Goal: Information Seeking & Learning: Learn about a topic

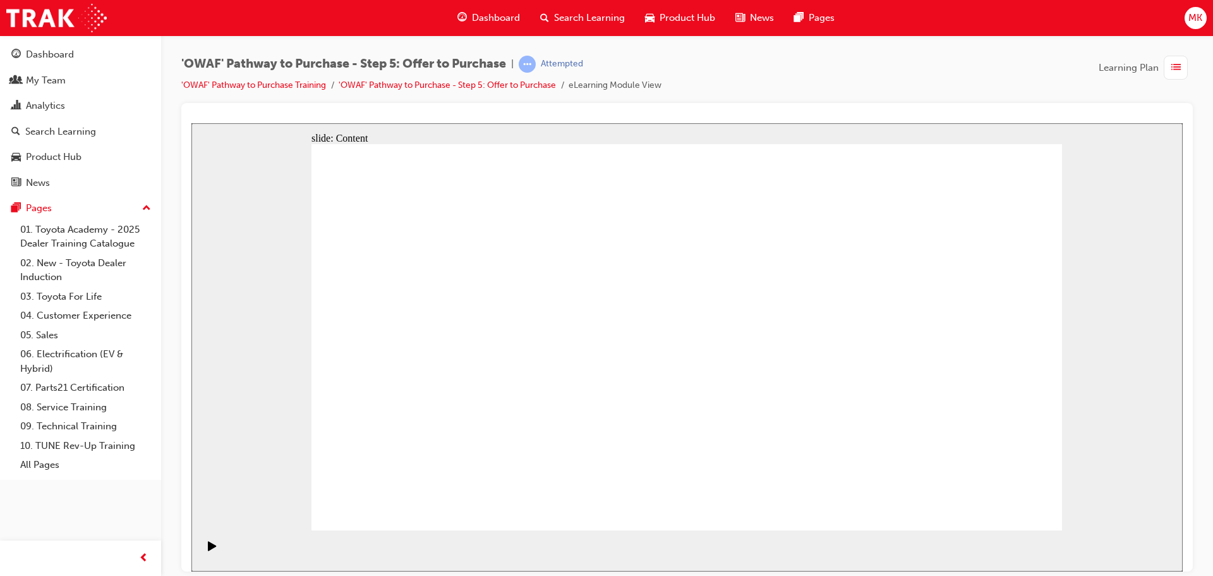
drag, startPoint x: 775, startPoint y: 327, endPoint x: 849, endPoint y: 330, distance: 74.0
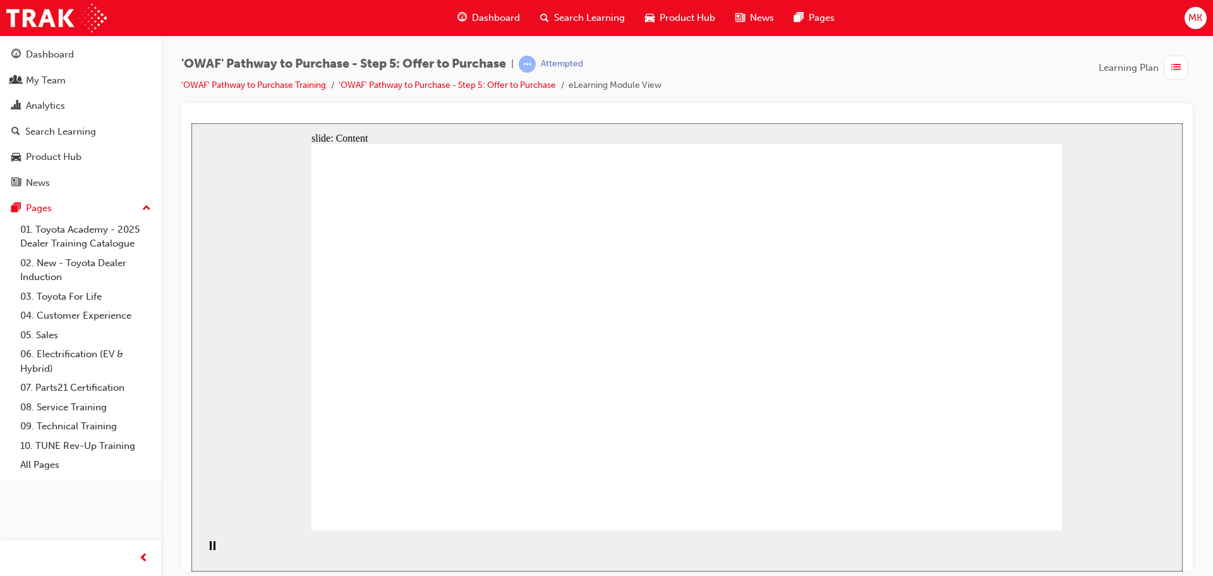
drag, startPoint x: 873, startPoint y: 327, endPoint x: 892, endPoint y: 327, distance: 19.6
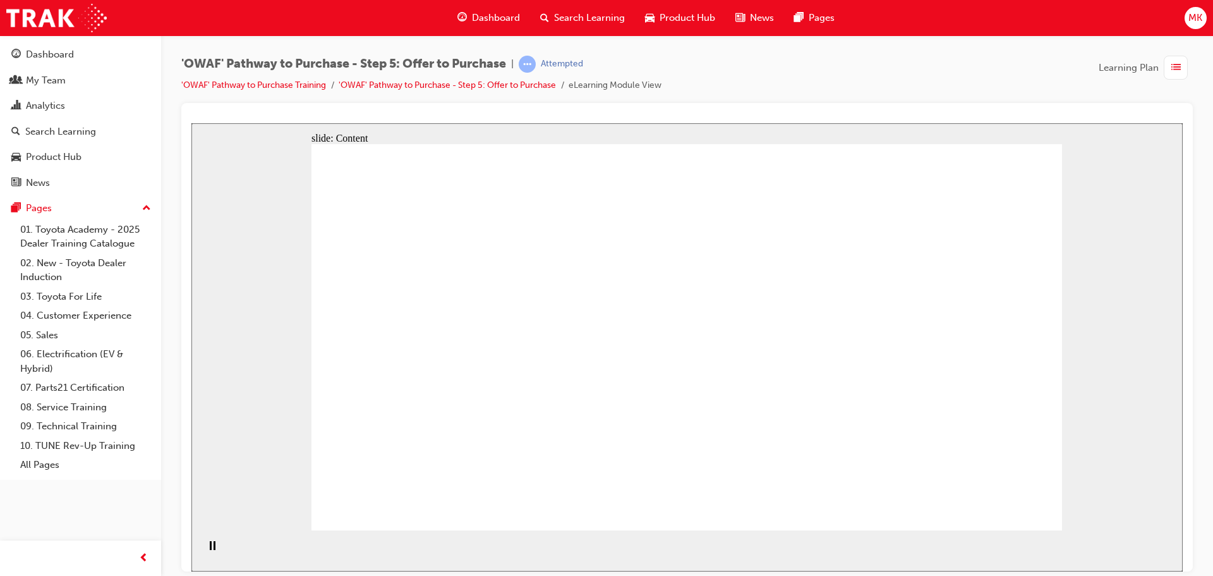
drag, startPoint x: 586, startPoint y: 318, endPoint x: 598, endPoint y: 318, distance: 12.7
drag, startPoint x: 691, startPoint y: 315, endPoint x: 762, endPoint y: 318, distance: 70.8
drag, startPoint x: 839, startPoint y: 321, endPoint x: 902, endPoint y: 320, distance: 62.6
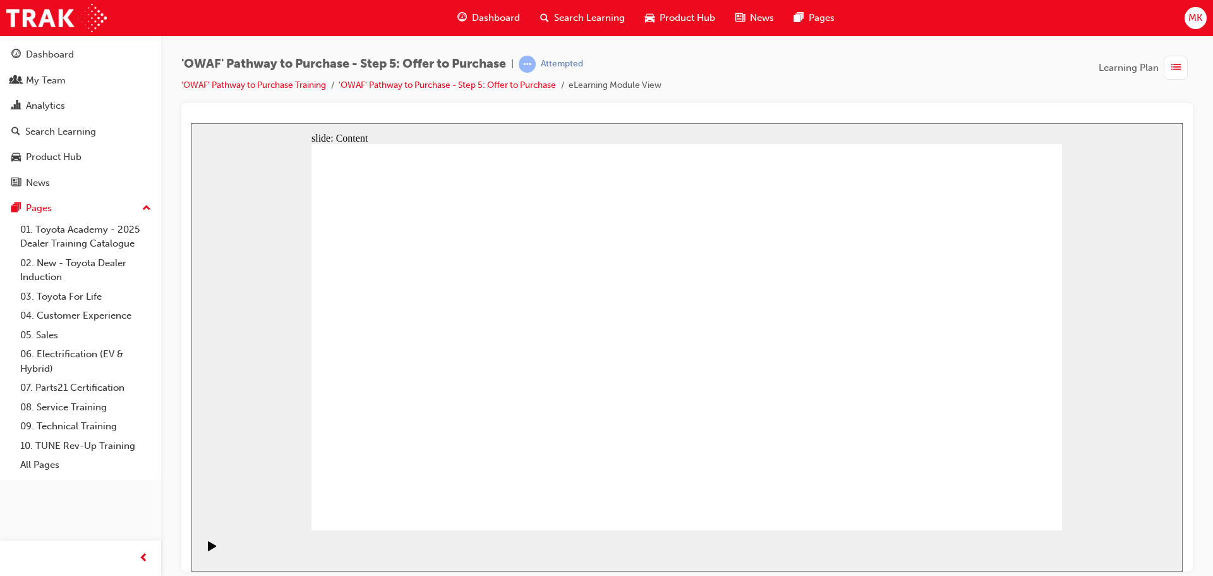
drag, startPoint x: 739, startPoint y: 258, endPoint x: 718, endPoint y: 260, distance: 20.9
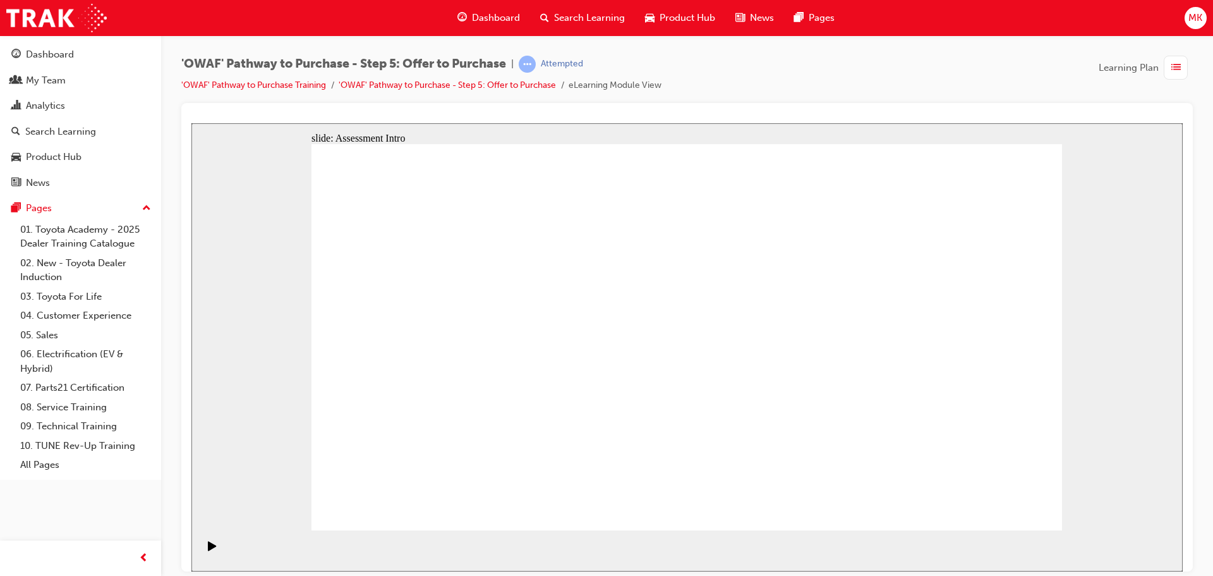
drag, startPoint x: 692, startPoint y: 263, endPoint x: 657, endPoint y: 267, distance: 35.0
click at [212, 550] on icon "Play (Ctrl+Alt+P)" at bounding box center [212, 545] width 9 height 10
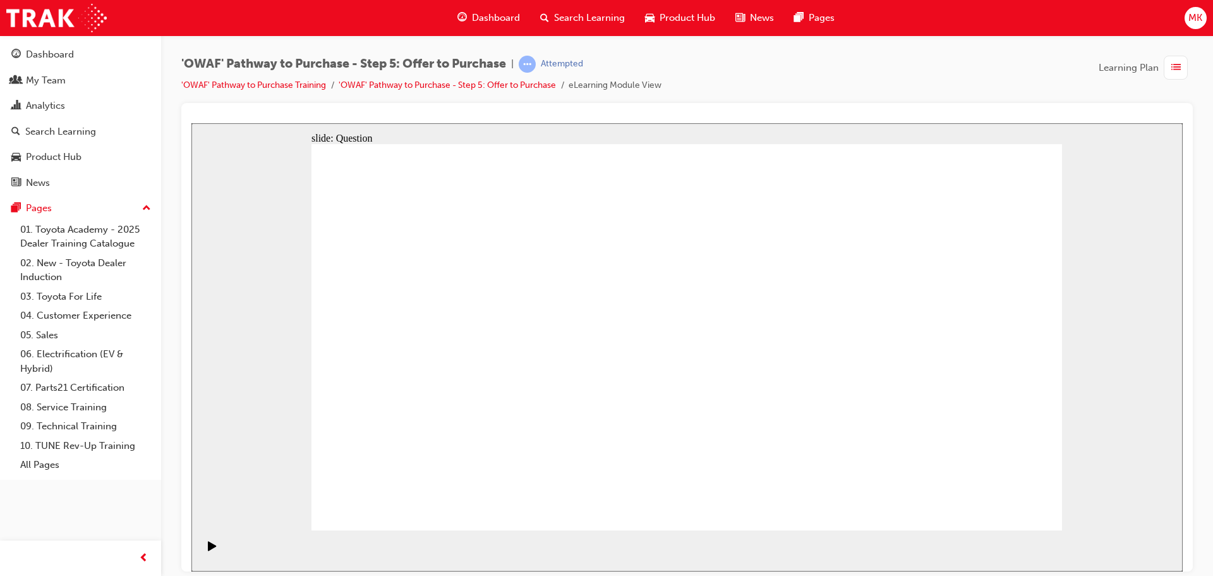
radio input "false"
radio input "true"
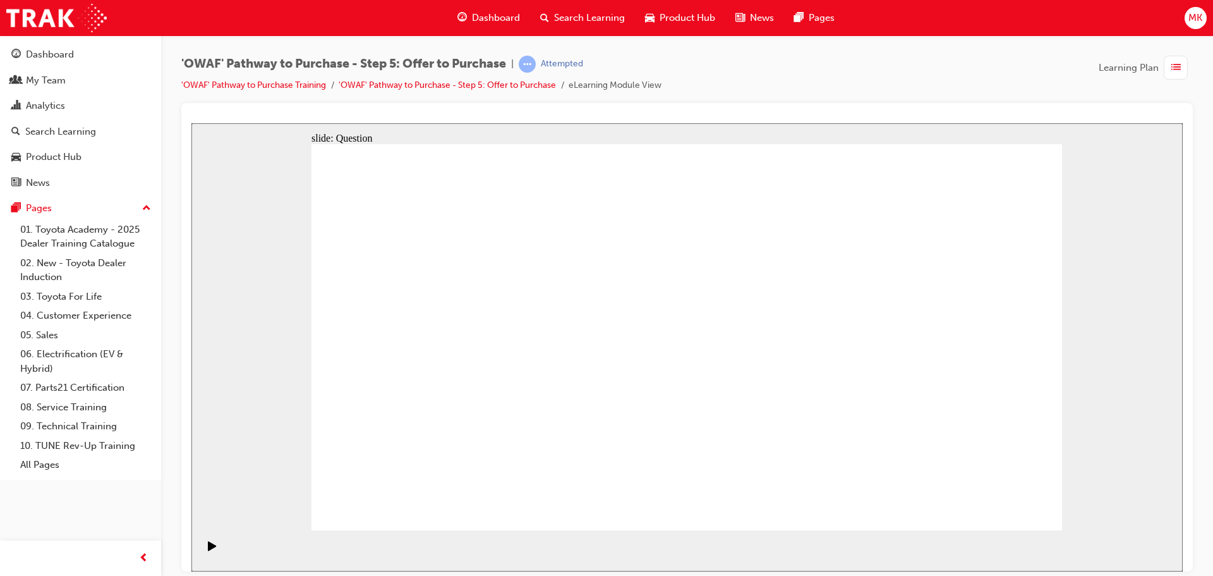
drag, startPoint x: 876, startPoint y: 320, endPoint x: 489, endPoint y: 421, distance: 400.3
drag, startPoint x: 987, startPoint y: 319, endPoint x: 666, endPoint y: 414, distance: 334.6
drag, startPoint x: 665, startPoint y: 413, endPoint x: 523, endPoint y: 423, distance: 142.5
drag, startPoint x: 843, startPoint y: 315, endPoint x: 617, endPoint y: 411, distance: 246.6
drag, startPoint x: 432, startPoint y: 321, endPoint x: 796, endPoint y: 424, distance: 378.2
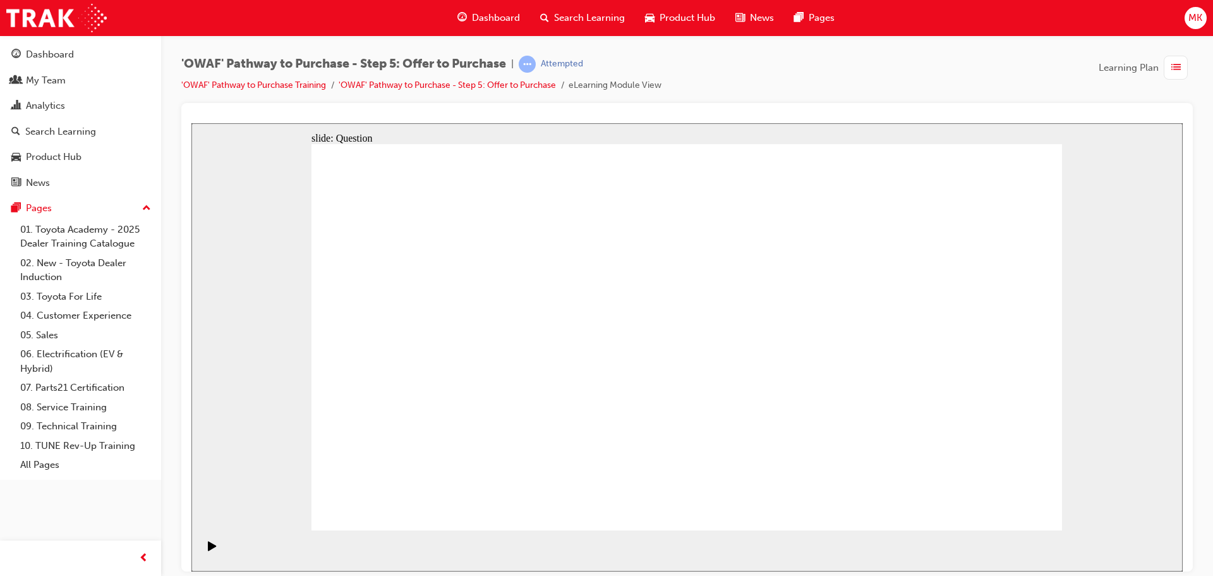
drag, startPoint x: 780, startPoint y: 419, endPoint x: 920, endPoint y: 414, distance: 139.7
drag, startPoint x: 529, startPoint y: 324, endPoint x: 789, endPoint y: 426, distance: 279.5
drag, startPoint x: 747, startPoint y: 320, endPoint x: 938, endPoint y: 406, distance: 209.3
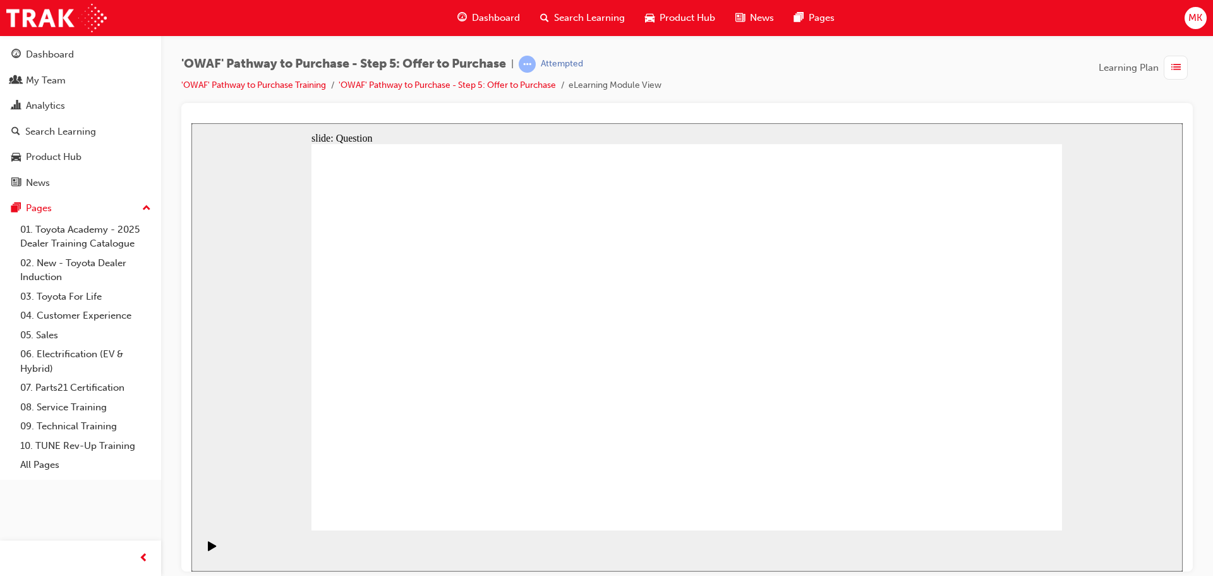
drag, startPoint x: 624, startPoint y: 320, endPoint x: 761, endPoint y: 423, distance: 171.5
drag, startPoint x: 773, startPoint y: 420, endPoint x: 661, endPoint y: 340, distance: 137.3
drag, startPoint x: 551, startPoint y: 327, endPoint x: 784, endPoint y: 418, distance: 250.0
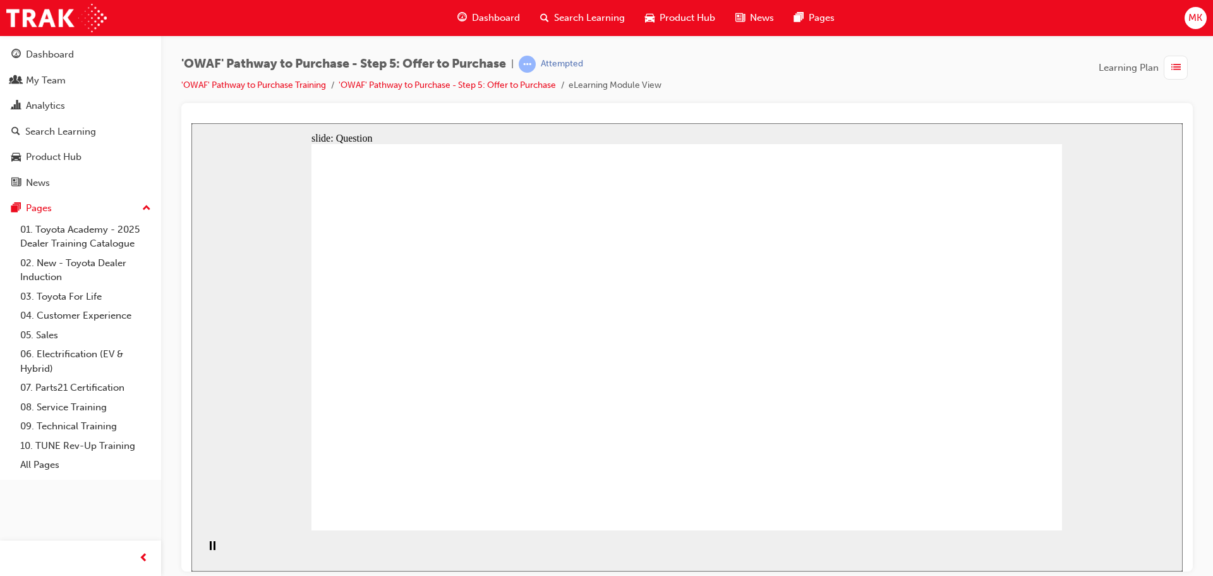
drag, startPoint x: 861, startPoint y: 316, endPoint x: 469, endPoint y: 339, distance: 391.7
drag, startPoint x: 449, startPoint y: 338, endPoint x: 444, endPoint y: 297, distance: 41.4
drag, startPoint x: 845, startPoint y: 375, endPoint x: 660, endPoint y: 303, distance: 199.0
drag, startPoint x: 947, startPoint y: 363, endPoint x: 817, endPoint y: 337, distance: 132.6
drag, startPoint x: 987, startPoint y: 370, endPoint x: 461, endPoint y: 348, distance: 527.4
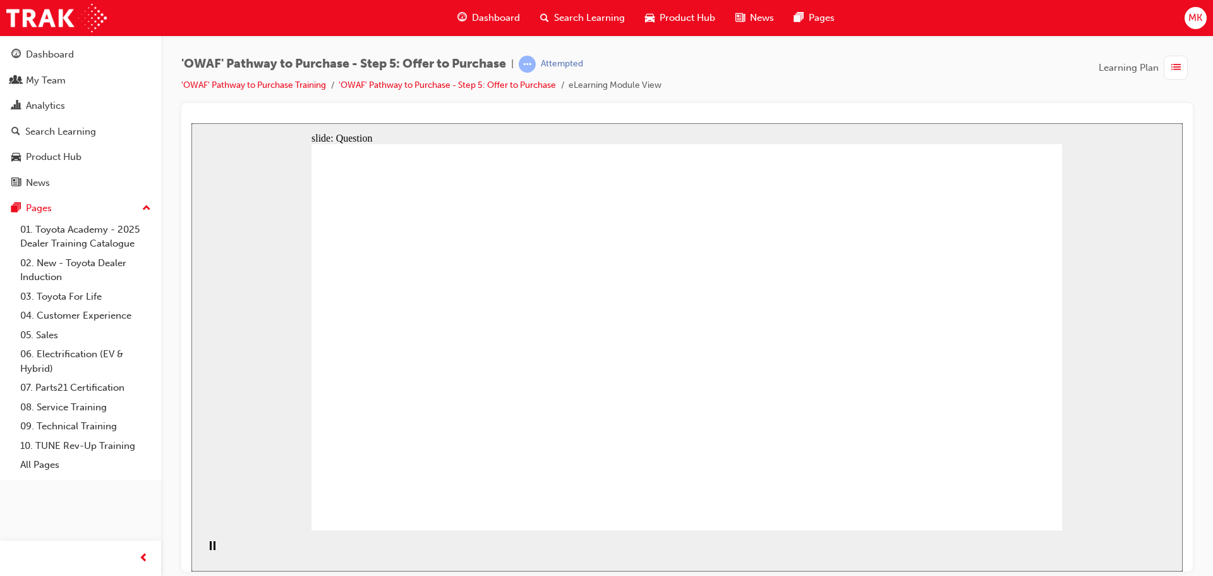
drag, startPoint x: 986, startPoint y: 317, endPoint x: 459, endPoint y: 401, distance: 533.5
drag, startPoint x: 807, startPoint y: 433, endPoint x: 629, endPoint y: 359, distance: 192.9
drag, startPoint x: 942, startPoint y: 434, endPoint x: 421, endPoint y: 452, distance: 521.6
drag, startPoint x: 963, startPoint y: 510, endPoint x: 994, endPoint y: 510, distance: 31.0
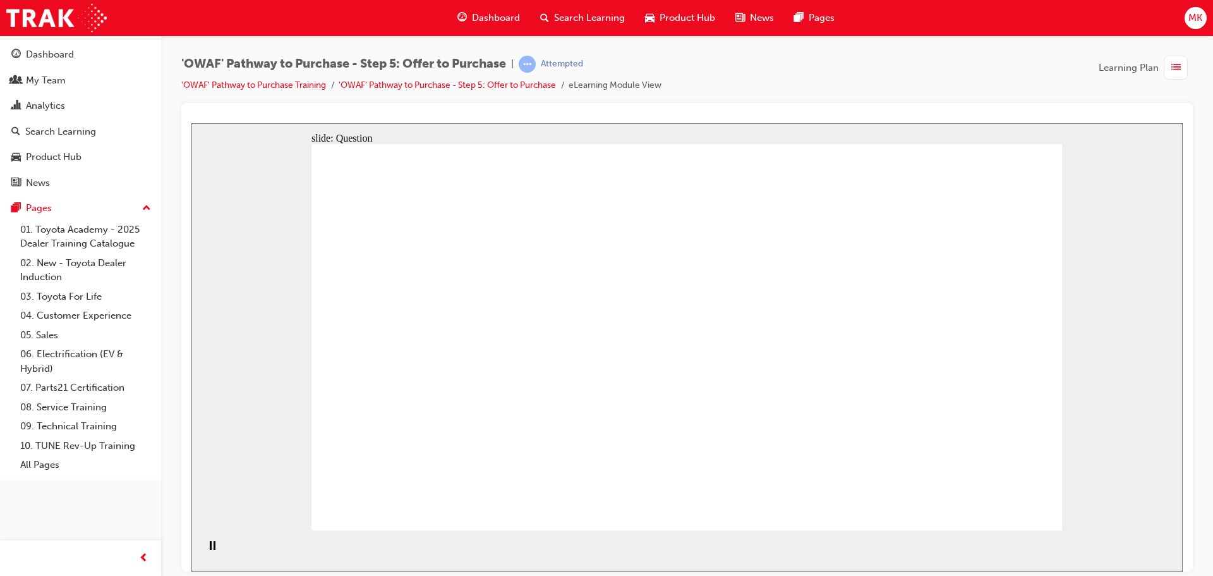
drag, startPoint x: 842, startPoint y: 374, endPoint x: 660, endPoint y: 404, distance: 183.7
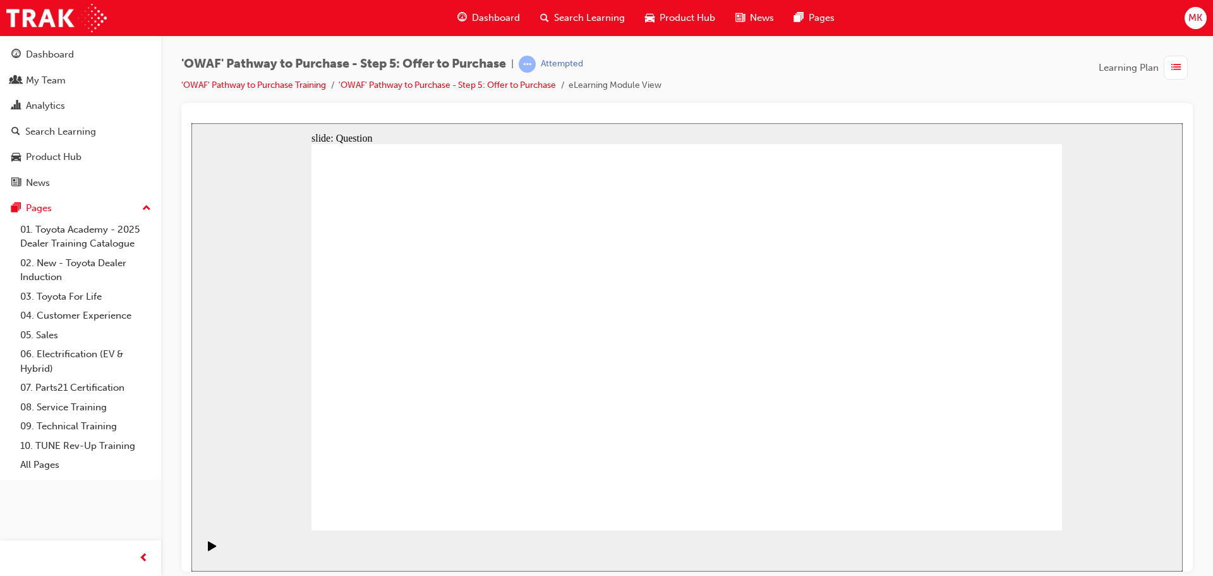
checkbox input "true"
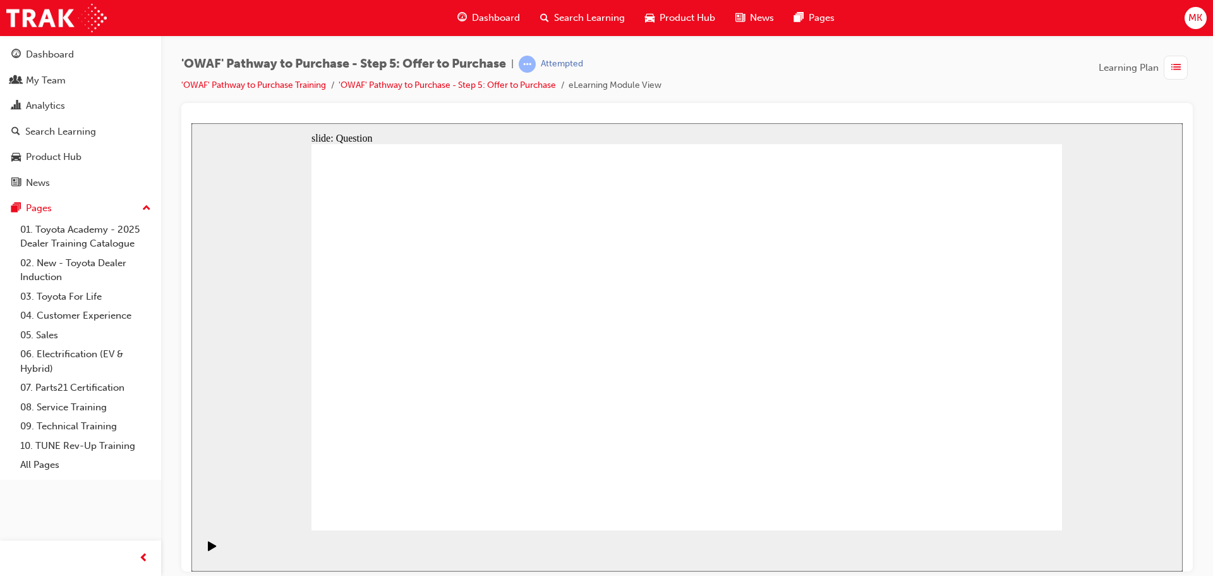
checkbox input "true"
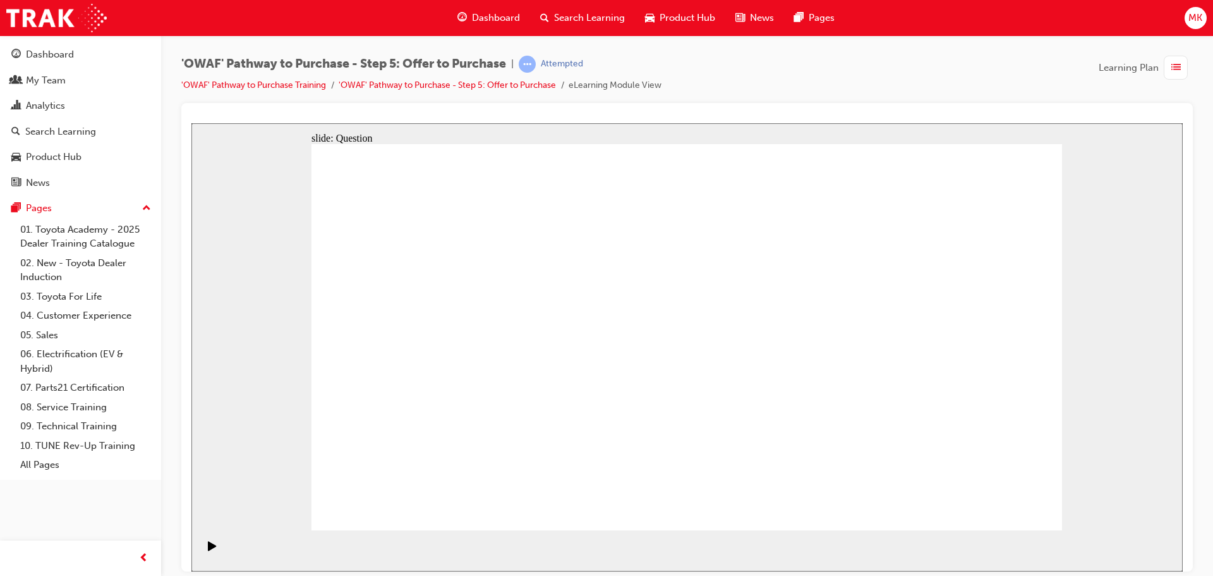
radio input "true"
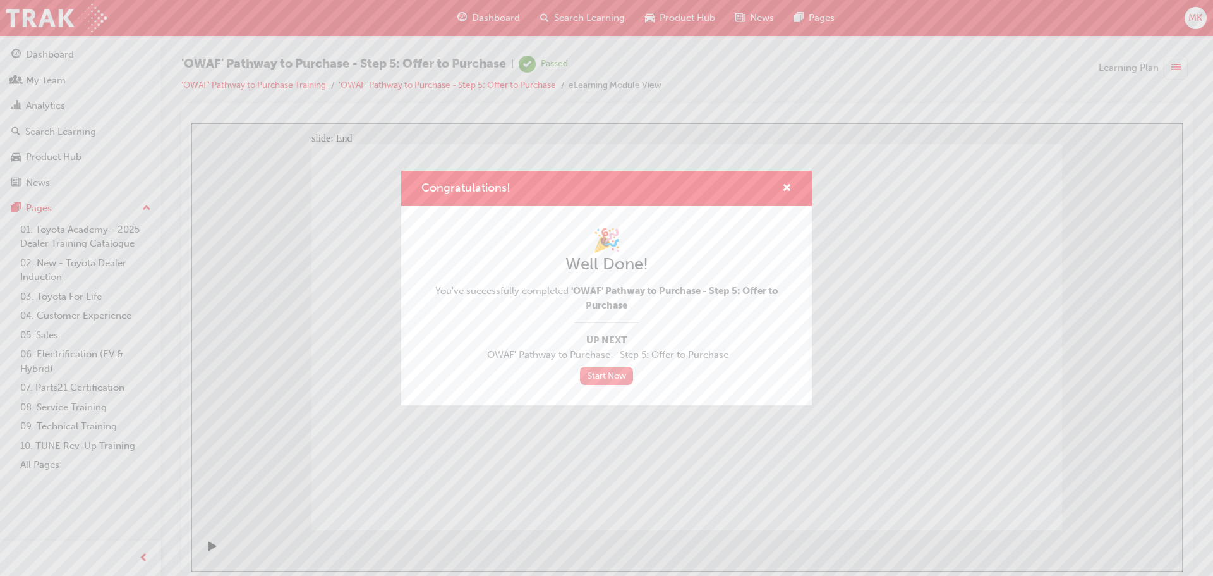
click at [600, 376] on link "Start Now" at bounding box center [606, 375] width 53 height 18
click at [71, 79] on div "Congratulations! 🎉 Well Done! You've successfully completed 'OWAF' Pathway to P…" at bounding box center [606, 288] width 1213 height 576
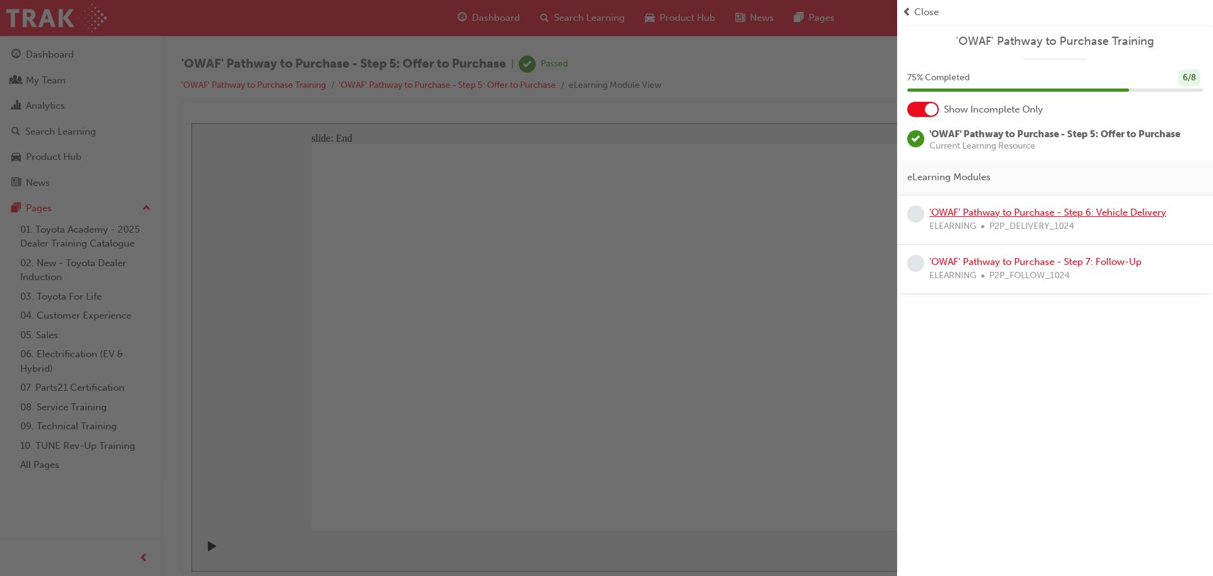
click at [1063, 214] on link "'OWAF' Pathway to Purchase - Step 6: Vehicle Delivery" at bounding box center [1047, 212] width 237 height 11
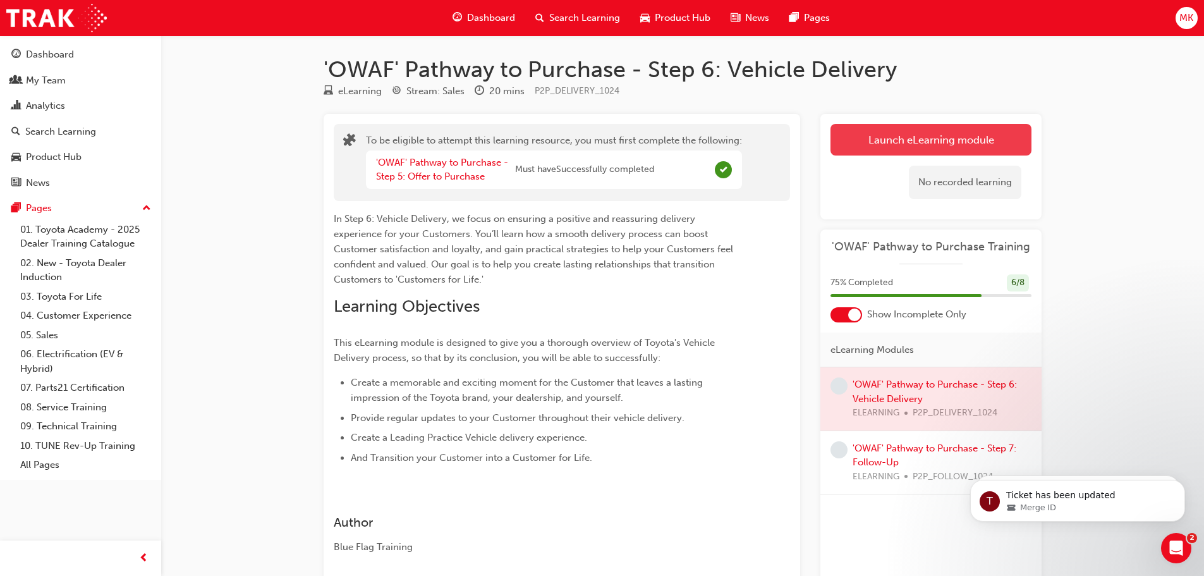
click at [943, 141] on button "Launch eLearning module" at bounding box center [930, 140] width 201 height 32
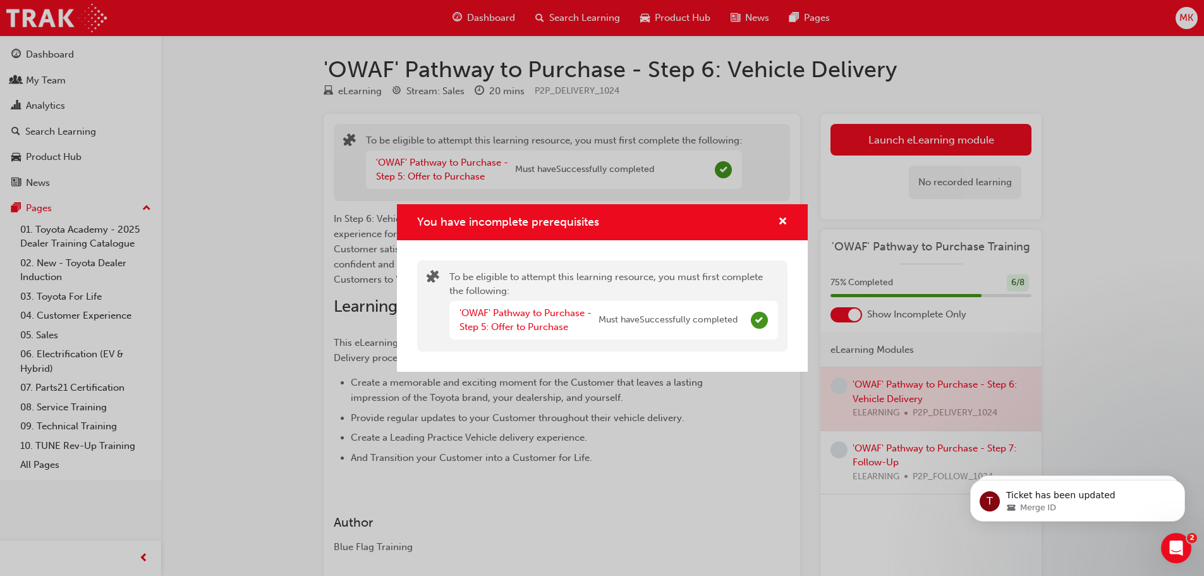
click at [788, 222] on div "You have incomplete prerequisites" at bounding box center [602, 222] width 411 height 36
click at [765, 221] on div "You have incomplete prerequisites" at bounding box center [602, 222] width 370 height 16
click at [783, 220] on span "cross-icon" at bounding box center [782, 222] width 9 height 11
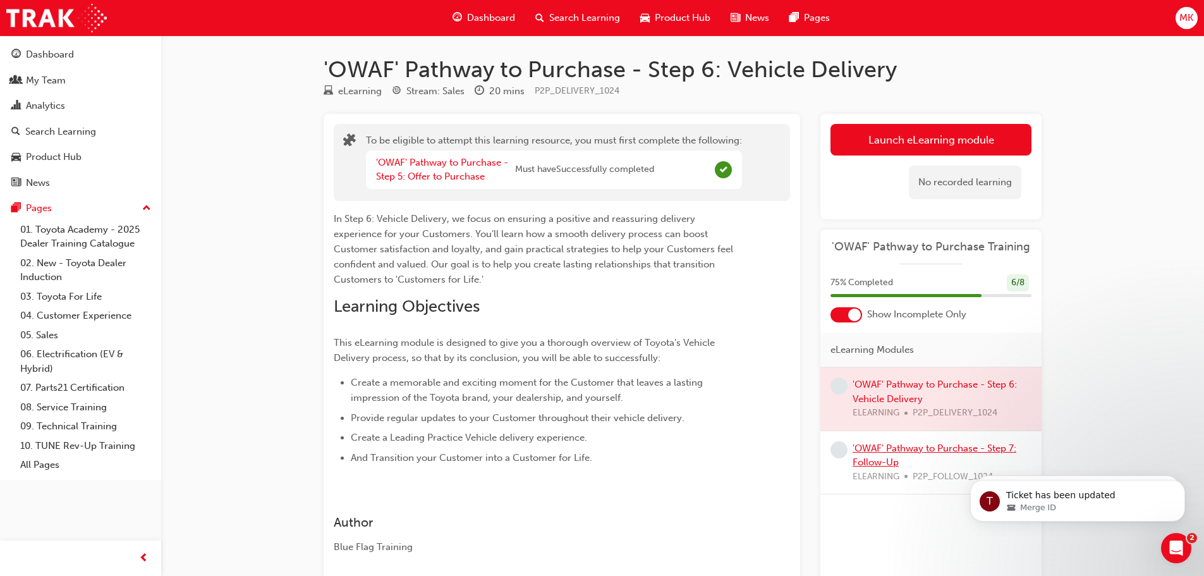
click at [889, 447] on link "'OWAF' Pathway to Purchase - Step 7: Follow-Up" at bounding box center [934, 455] width 164 height 26
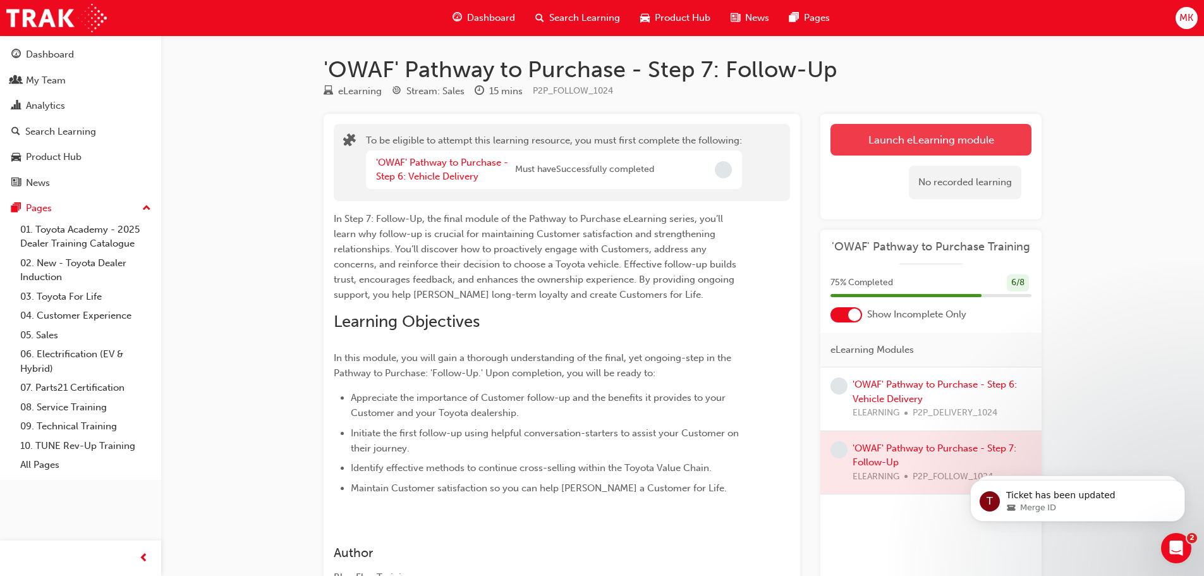
click at [907, 142] on button "Launch eLearning module" at bounding box center [930, 140] width 201 height 32
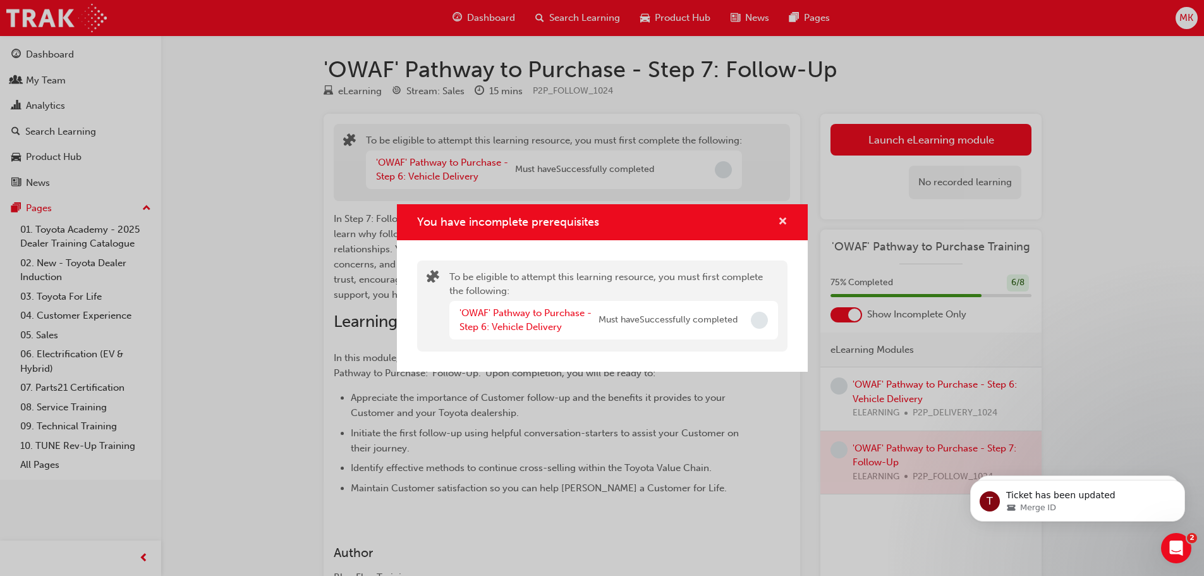
click at [782, 222] on span "cross-icon" at bounding box center [782, 222] width 9 height 11
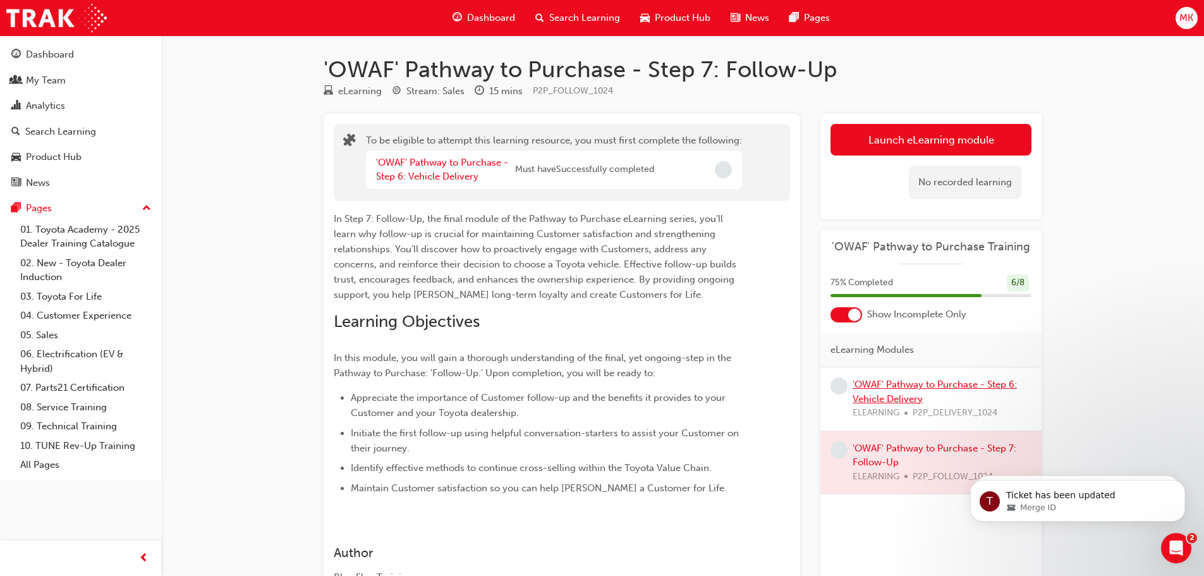
click at [890, 389] on link "'OWAF' Pathway to Purchase - Step 6: Vehicle Delivery" at bounding box center [934, 391] width 164 height 26
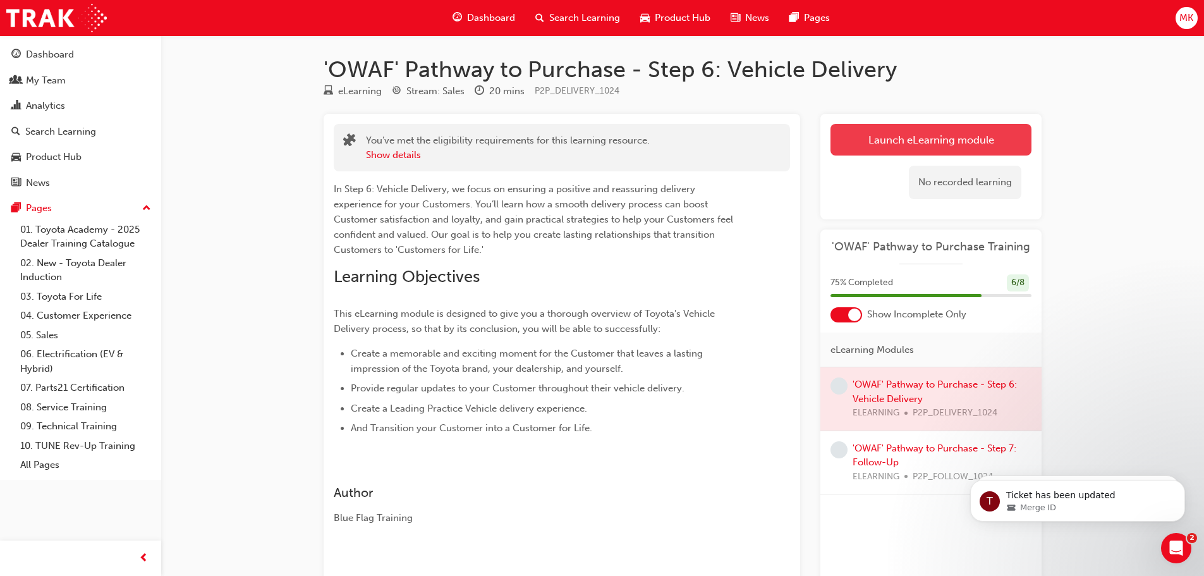
click at [886, 139] on button "Launch eLearning module" at bounding box center [930, 140] width 201 height 32
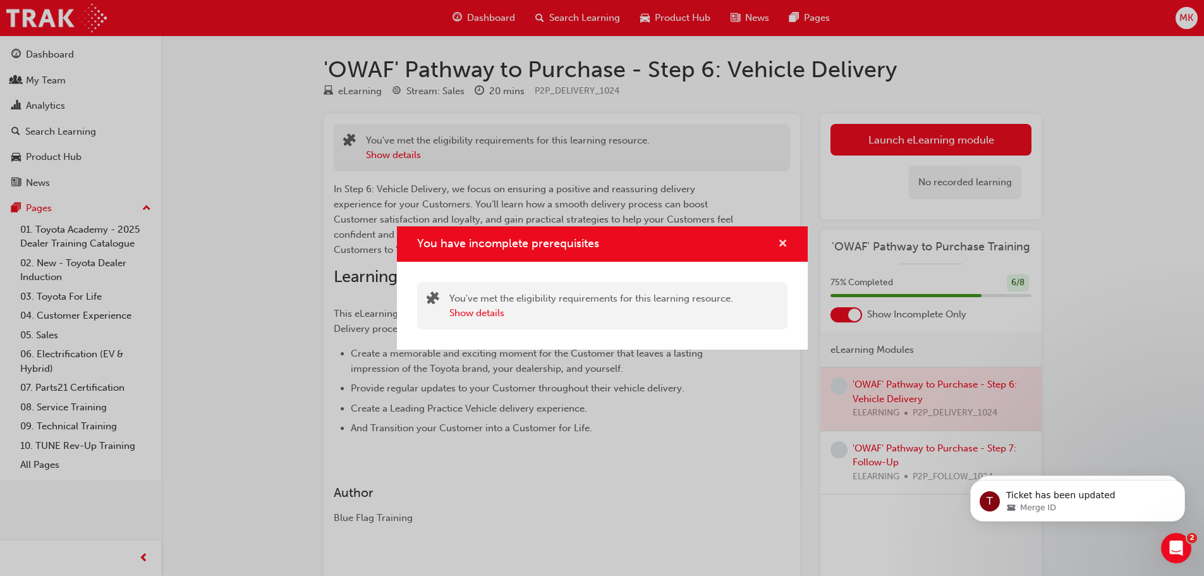
click at [783, 243] on span "cross-icon" at bounding box center [782, 244] width 9 height 11
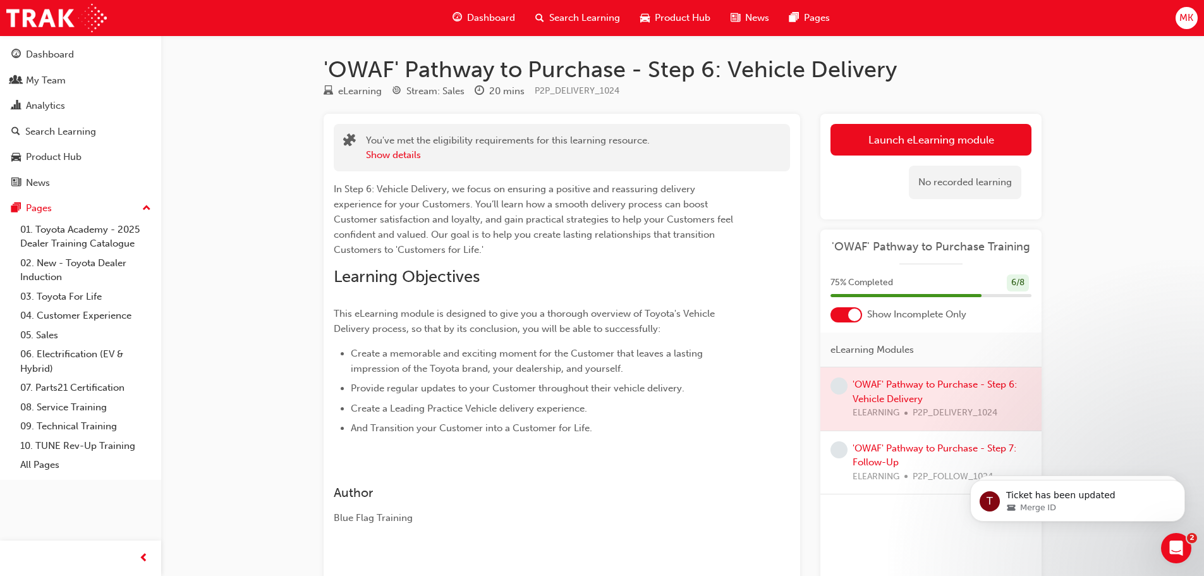
click at [893, 395] on div at bounding box center [930, 398] width 221 height 63
click at [898, 134] on button "Launch eLearning module" at bounding box center [930, 140] width 201 height 32
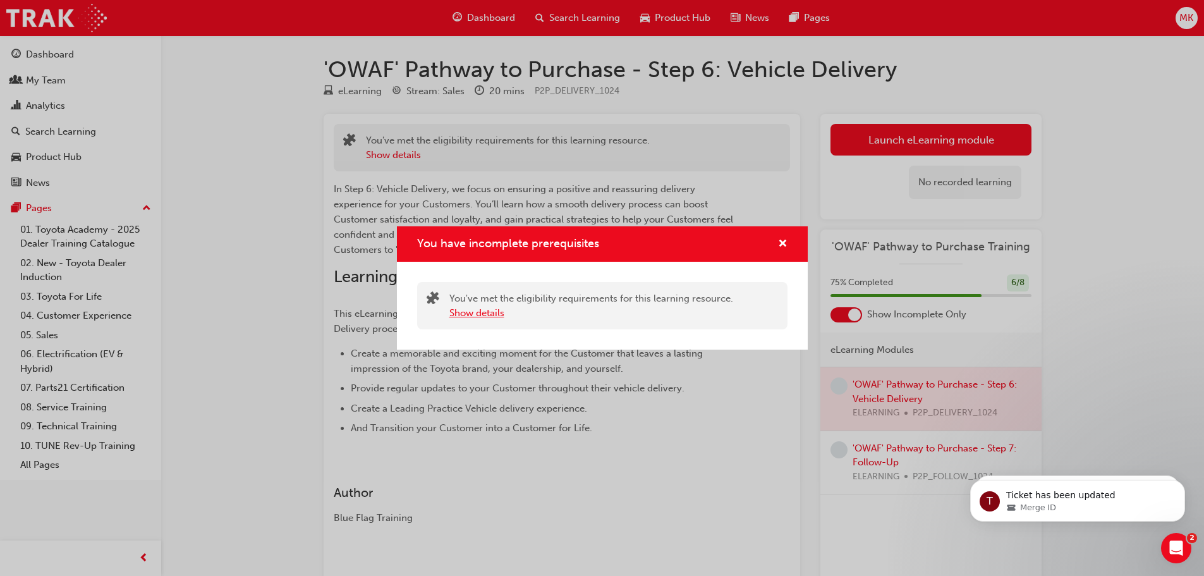
click at [476, 315] on button "Show details" at bounding box center [476, 313] width 55 height 15
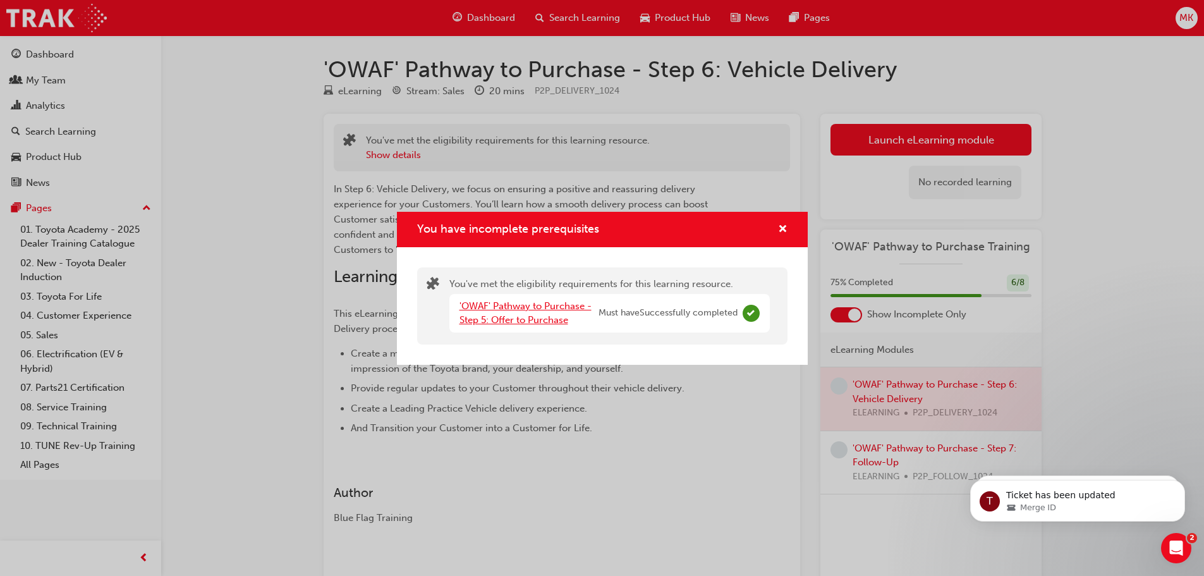
click at [485, 306] on link "'OWAF' Pathway to Purchase - Step 5: Offer to Purchase" at bounding box center [525, 313] width 132 height 26
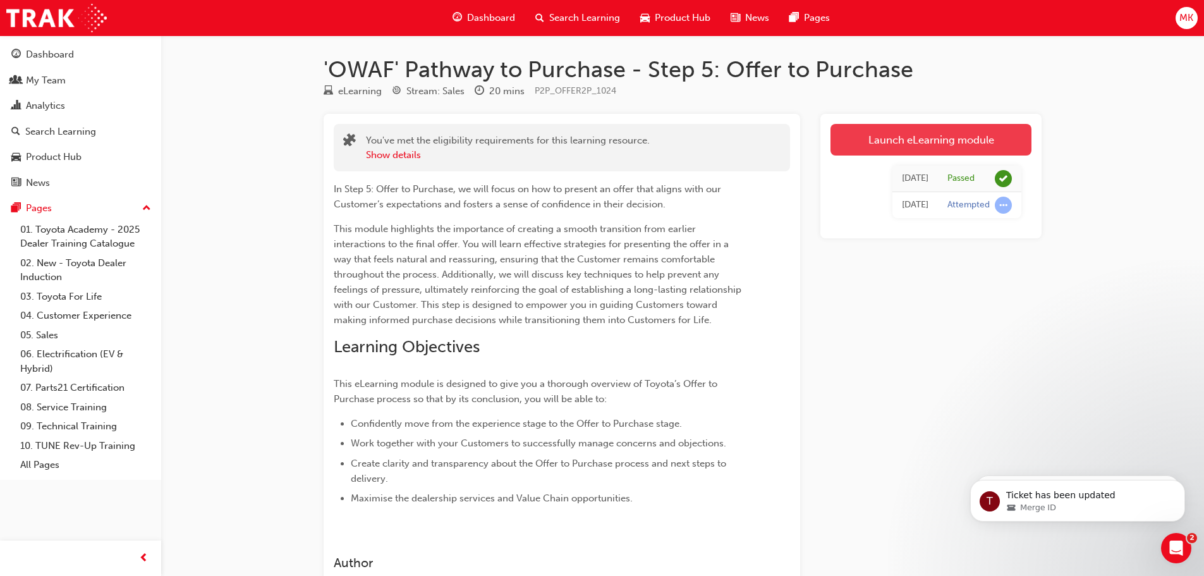
click at [941, 137] on link "Launch eLearning module" at bounding box center [930, 140] width 201 height 32
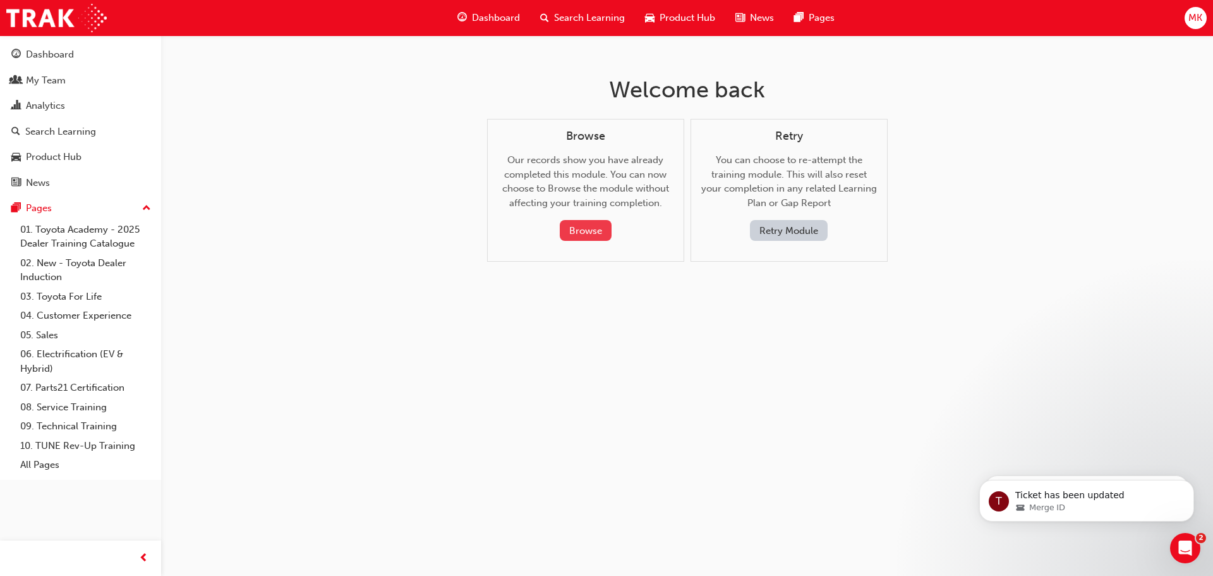
click at [591, 224] on button "Browse" at bounding box center [586, 230] width 52 height 21
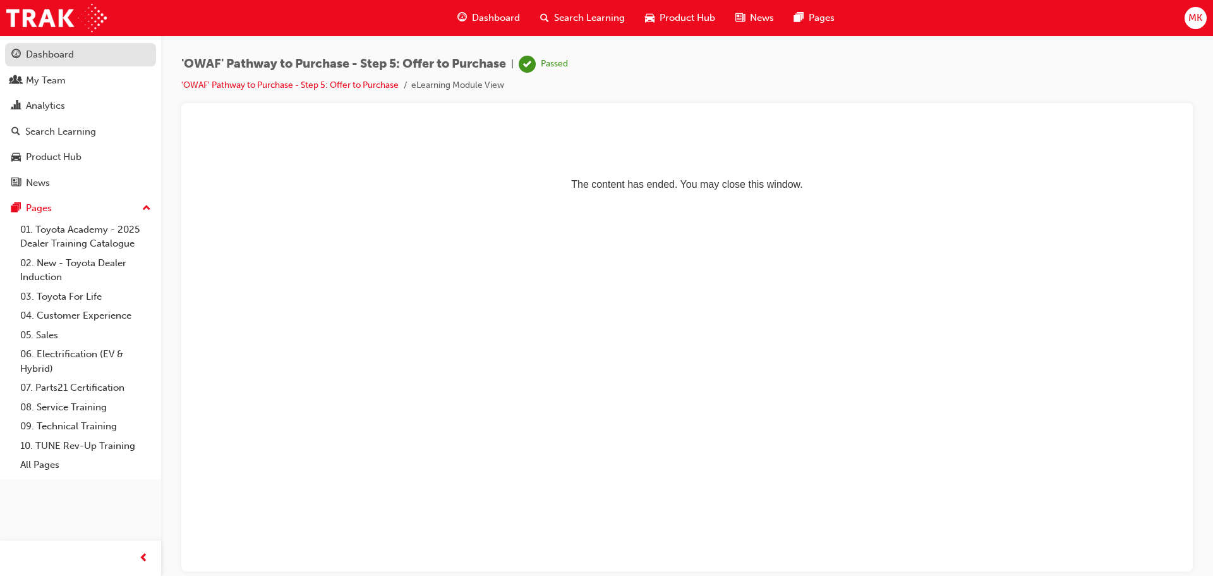
click at [45, 62] on div "Dashboard" at bounding box center [80, 55] width 138 height 16
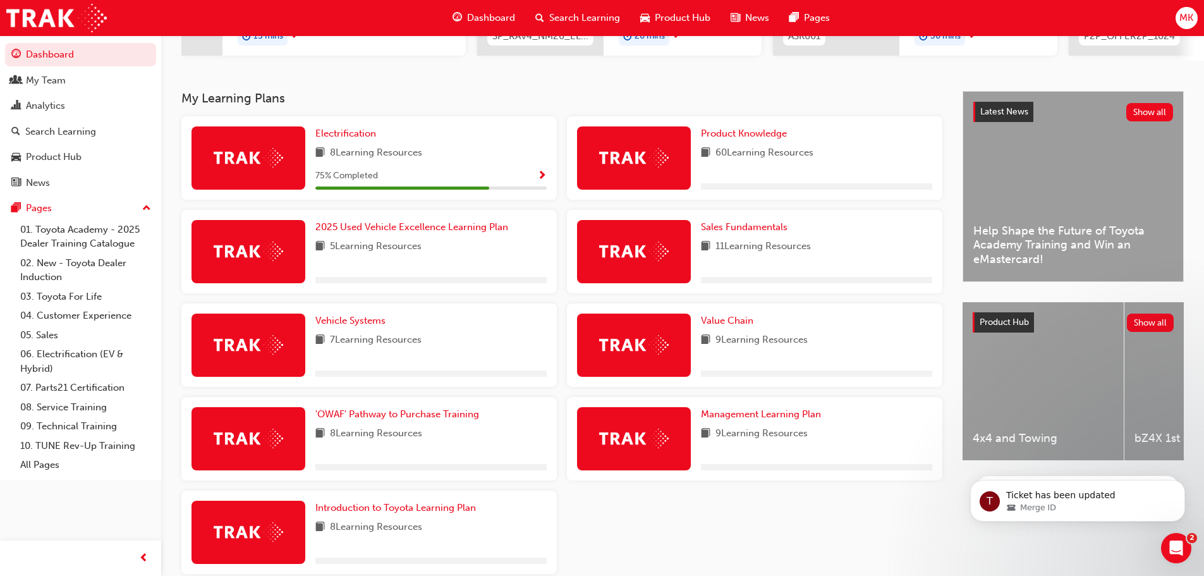
scroll to position [253, 0]
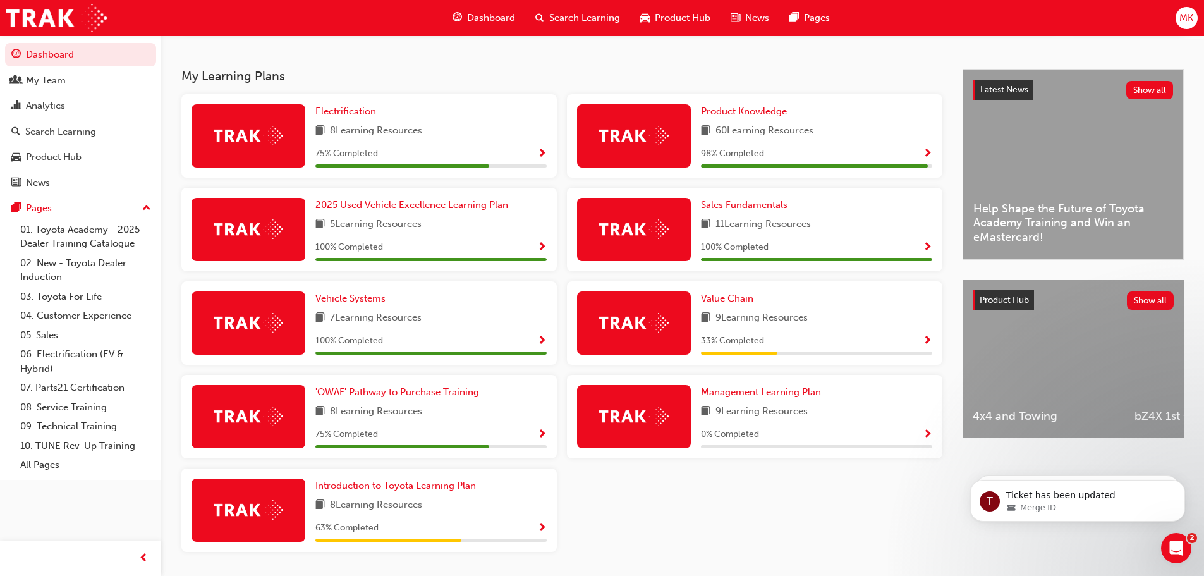
drag, startPoint x: 273, startPoint y: 151, endPoint x: 280, endPoint y: 147, distance: 8.2
click at [274, 150] on div at bounding box center [248, 135] width 114 height 63
click at [541, 156] on span "Show Progress" at bounding box center [541, 153] width 9 height 11
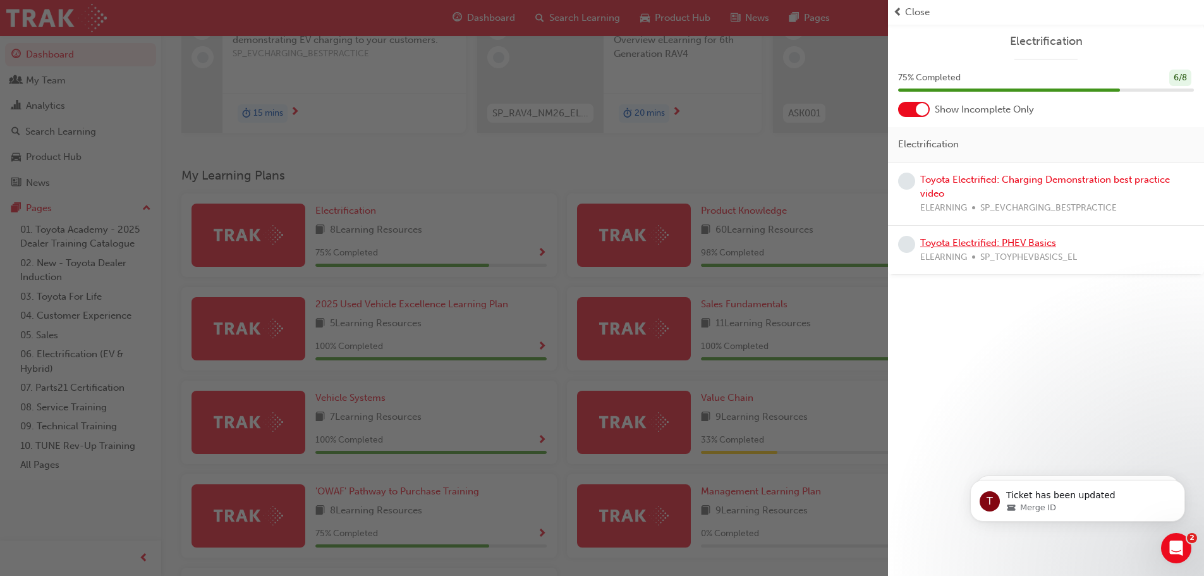
scroll to position [0, 0]
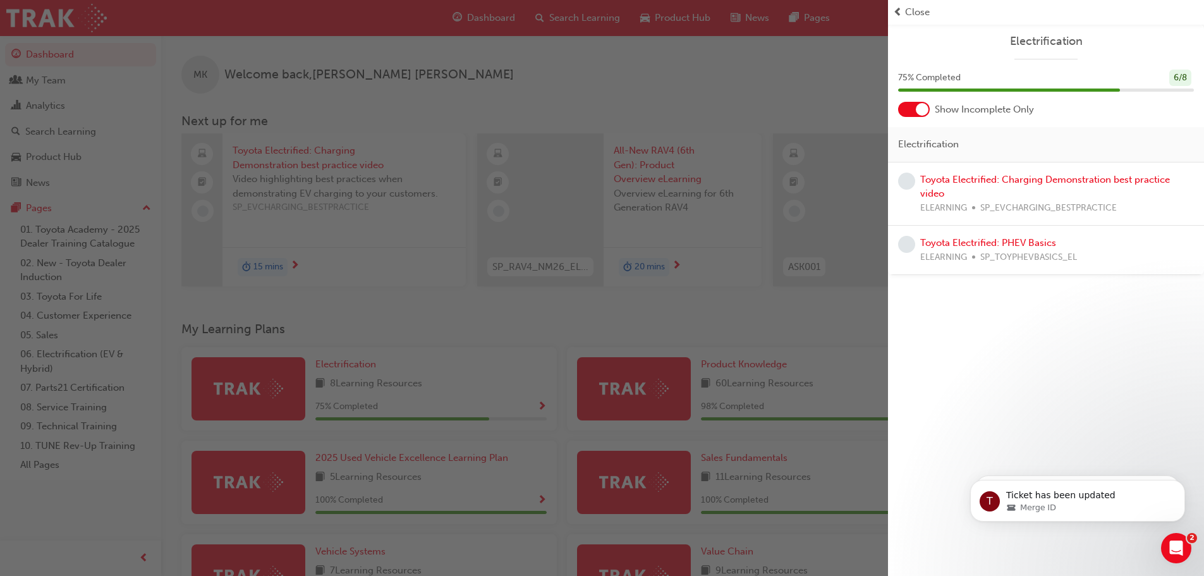
click at [603, 334] on div "button" at bounding box center [444, 288] width 888 height 576
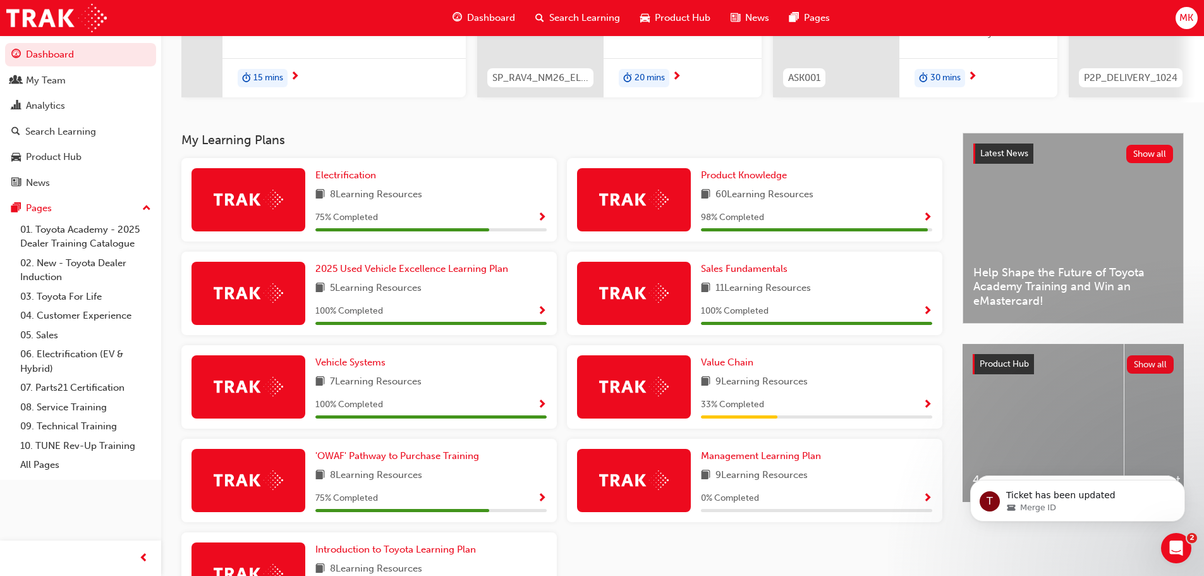
scroll to position [190, 0]
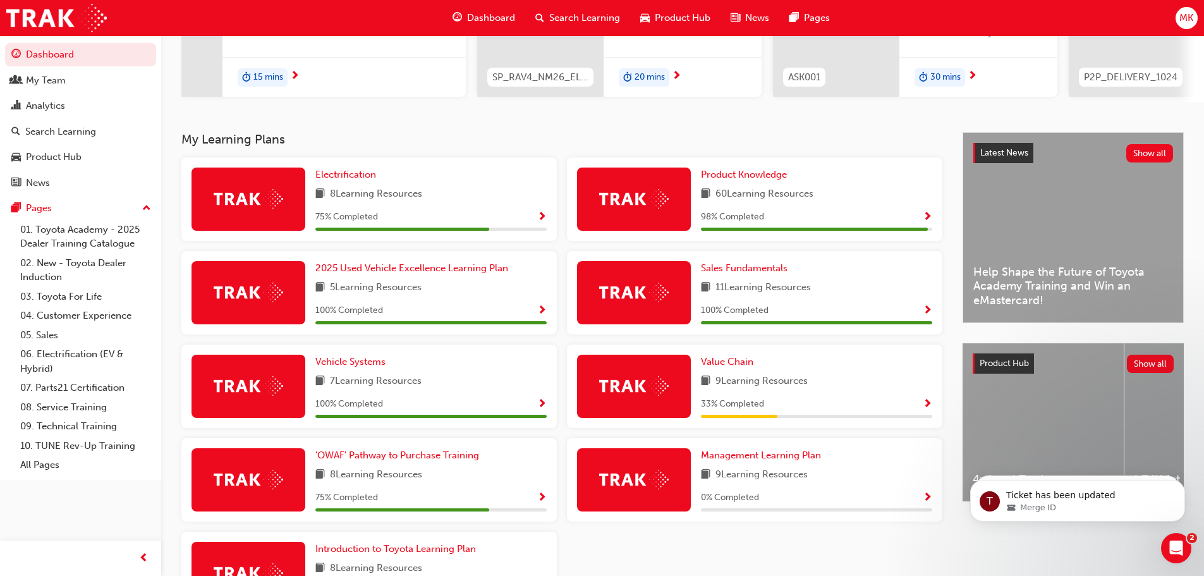
click at [543, 501] on span "Show Progress" at bounding box center [541, 497] width 9 height 11
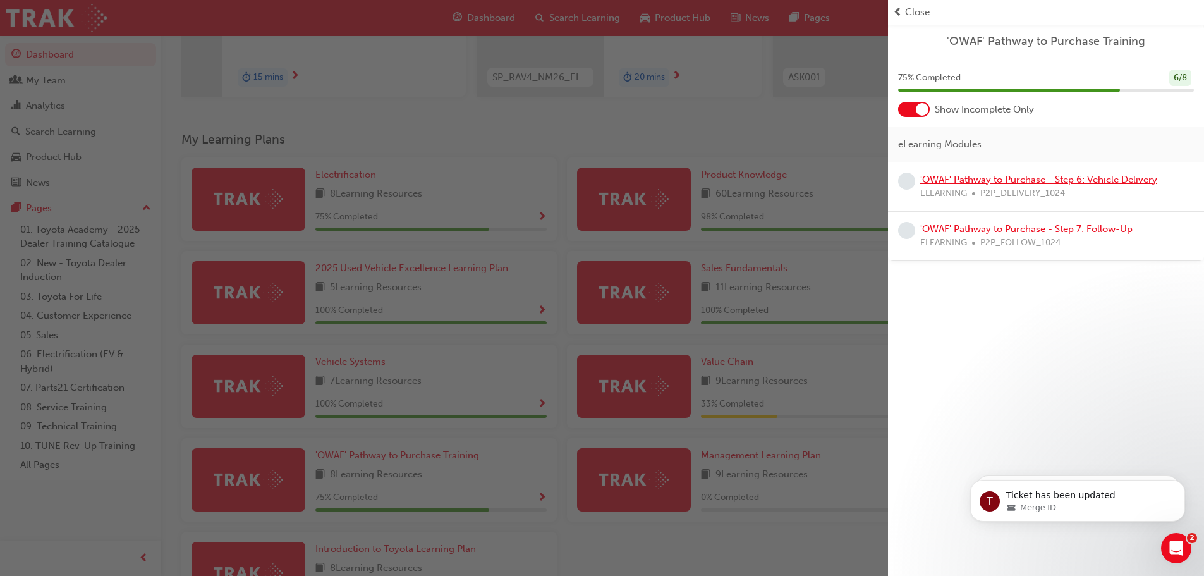
click at [1000, 181] on link "'OWAF' Pathway to Purchase - Step 6: Vehicle Delivery" at bounding box center [1038, 179] width 237 height 11
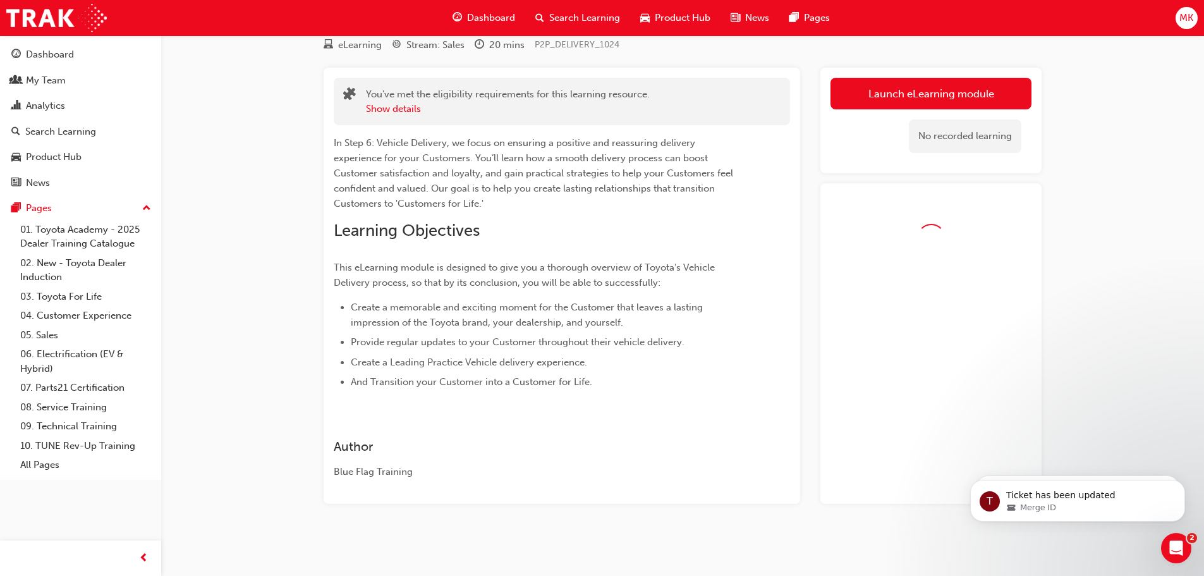
scroll to position [82, 0]
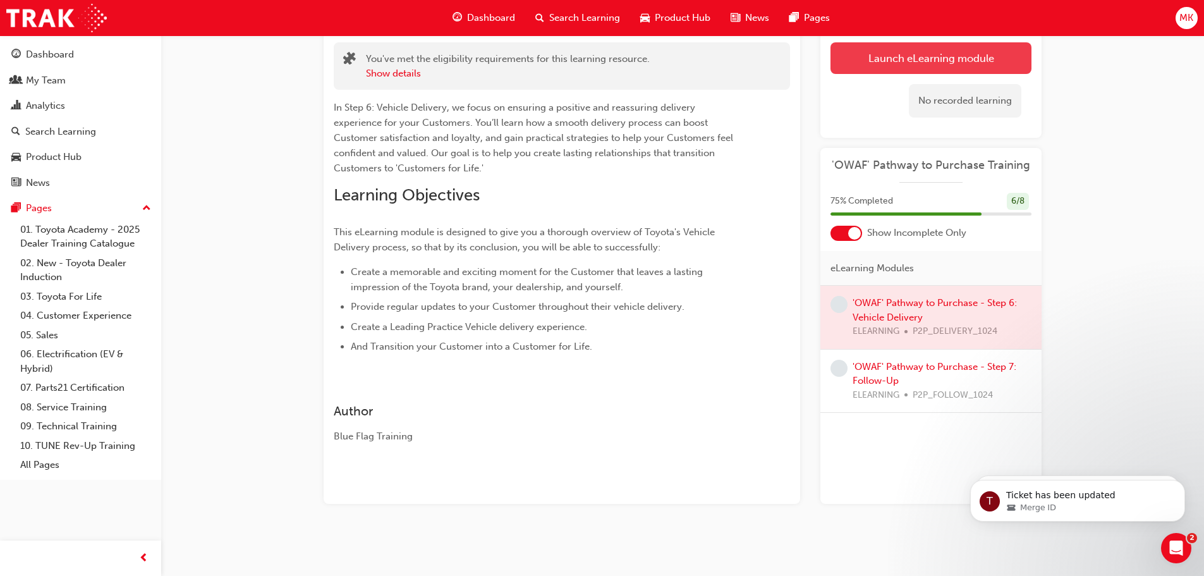
click at [934, 58] on link "Launch eLearning module" at bounding box center [930, 58] width 201 height 32
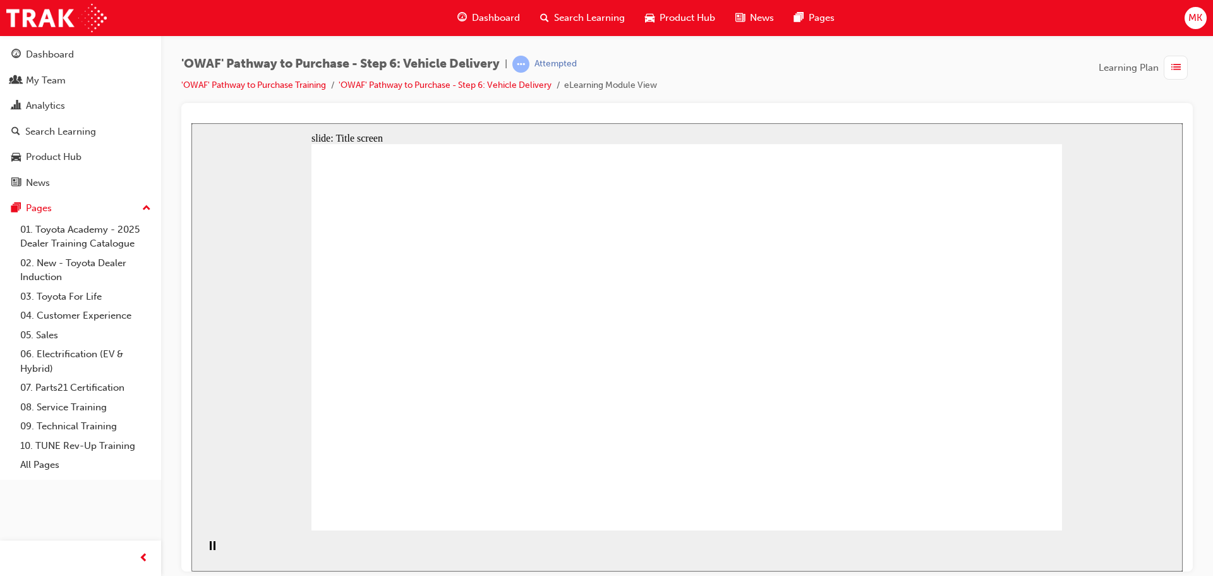
drag, startPoint x: 740, startPoint y: 341, endPoint x: 723, endPoint y: 342, distance: 17.7
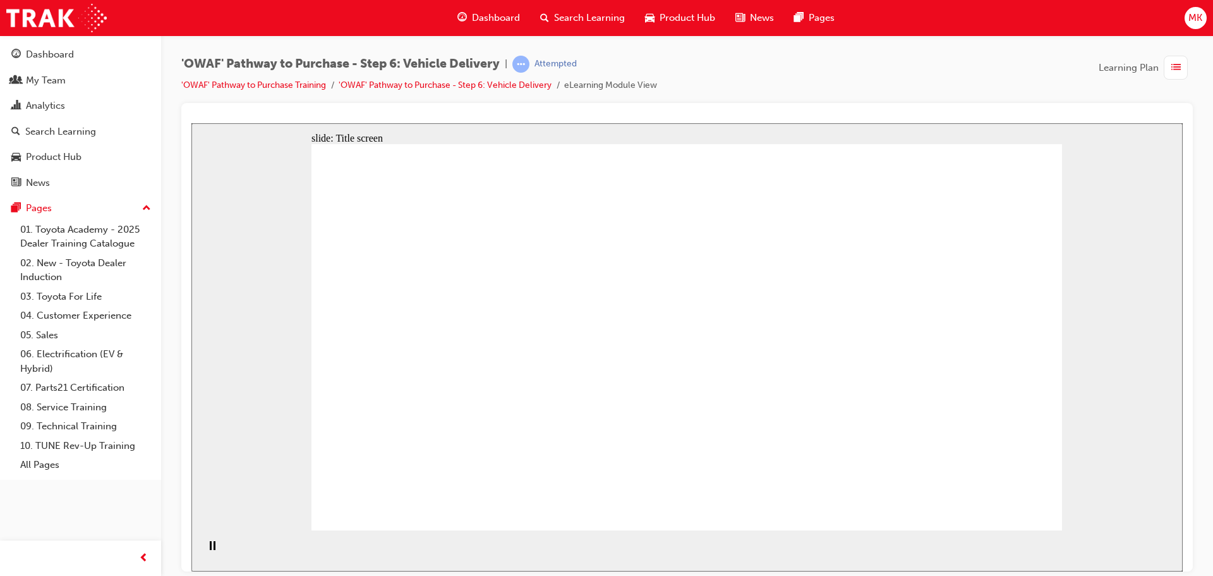
drag, startPoint x: 972, startPoint y: 491, endPoint x: 991, endPoint y: 497, distance: 19.2
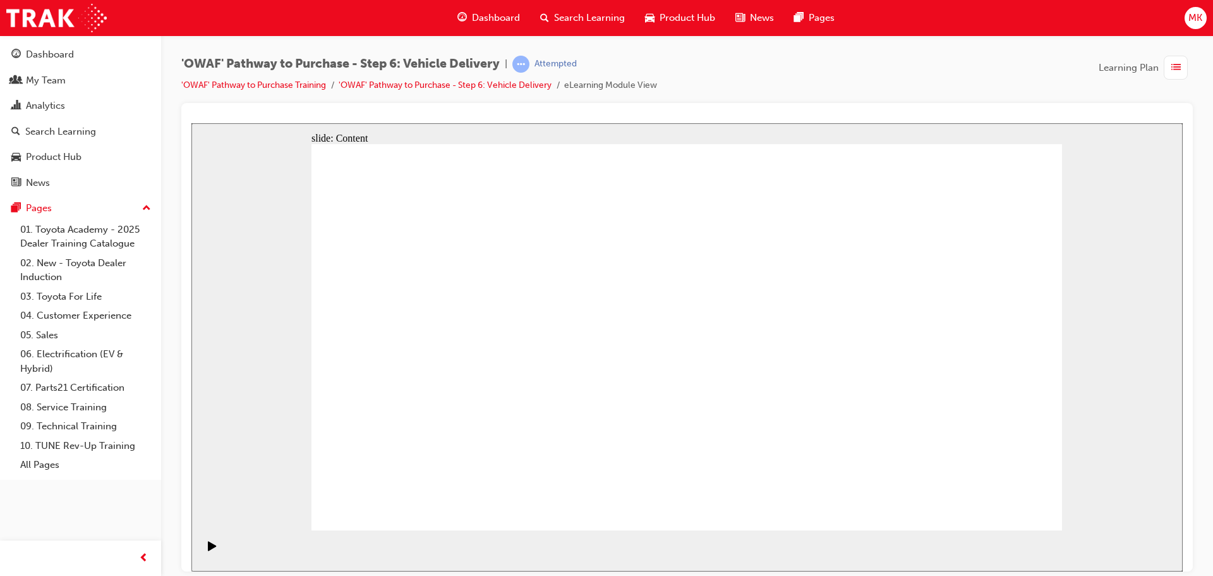
drag, startPoint x: 796, startPoint y: 258, endPoint x: 954, endPoint y: 269, distance: 158.3
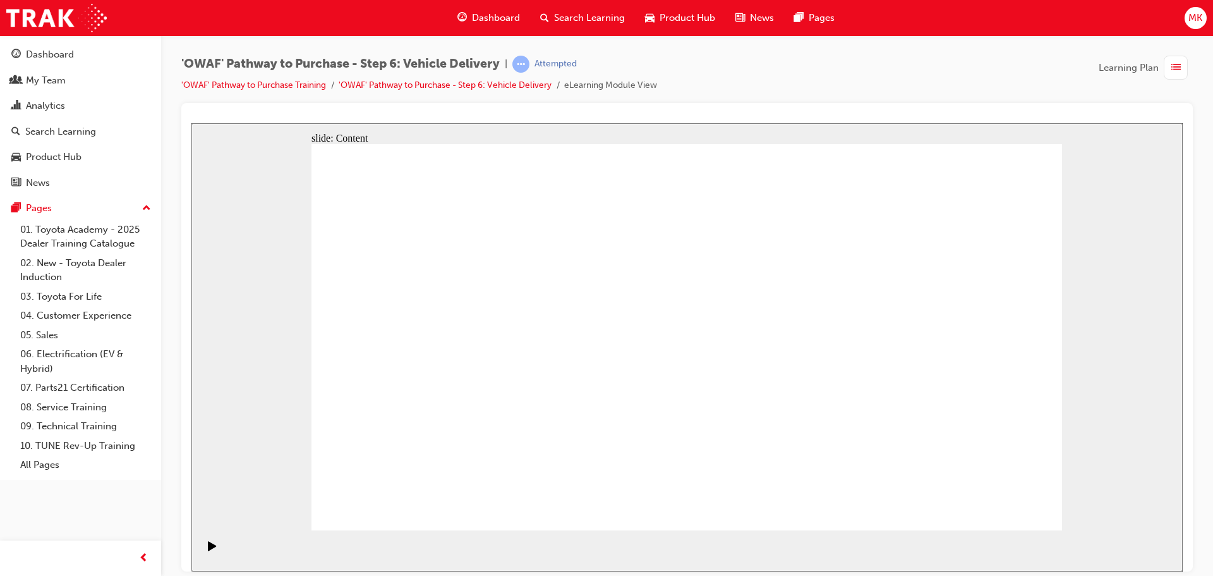
drag, startPoint x: 392, startPoint y: 376, endPoint x: 410, endPoint y: 372, distance: 18.1
drag, startPoint x: 587, startPoint y: 362, endPoint x: 667, endPoint y: 361, distance: 80.2
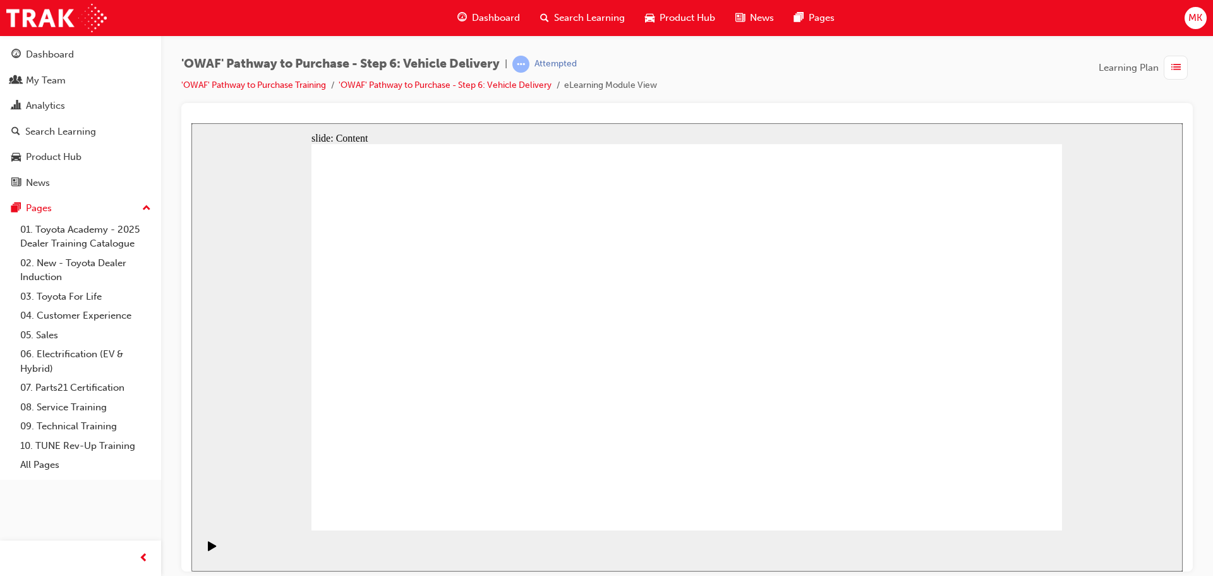
drag, startPoint x: 692, startPoint y: 361, endPoint x: 798, endPoint y: 358, distance: 106.2
drag, startPoint x: 821, startPoint y: 356, endPoint x: 921, endPoint y: 362, distance: 100.0
drag, startPoint x: 947, startPoint y: 362, endPoint x: 927, endPoint y: 410, distance: 52.1
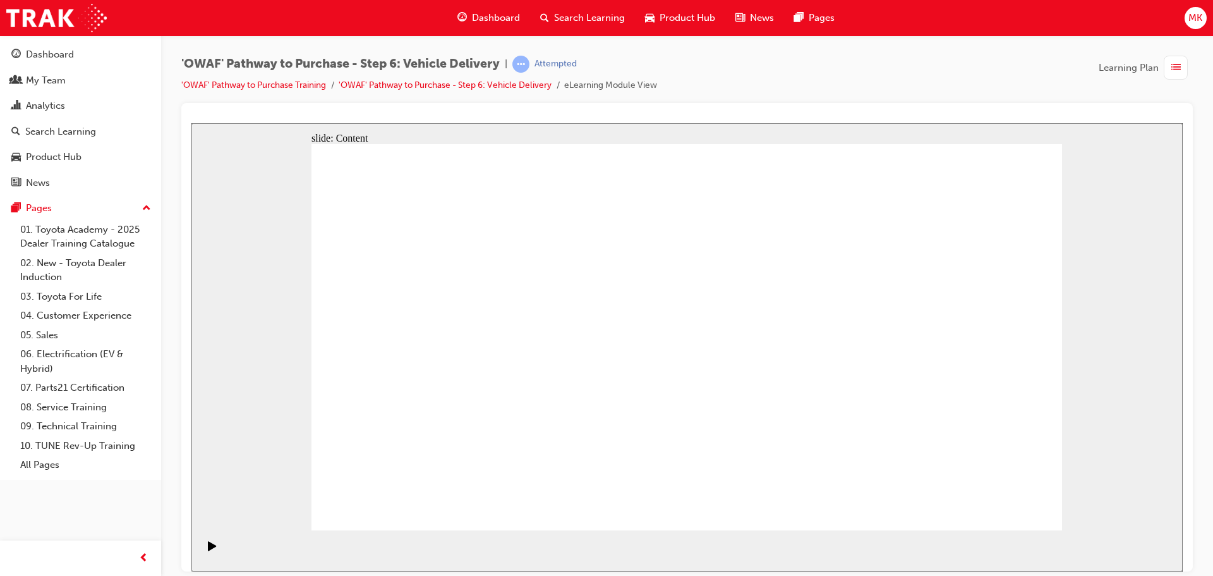
drag, startPoint x: 990, startPoint y: 492, endPoint x: 1004, endPoint y: 507, distance: 20.6
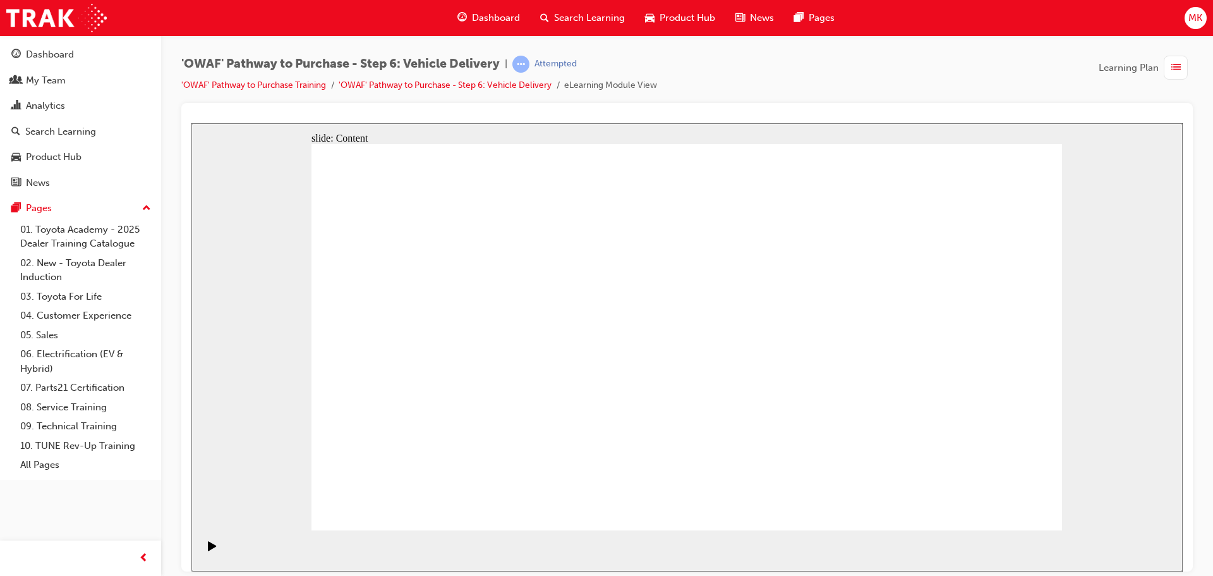
drag, startPoint x: 779, startPoint y: 216, endPoint x: 790, endPoint y: 217, distance: 11.4
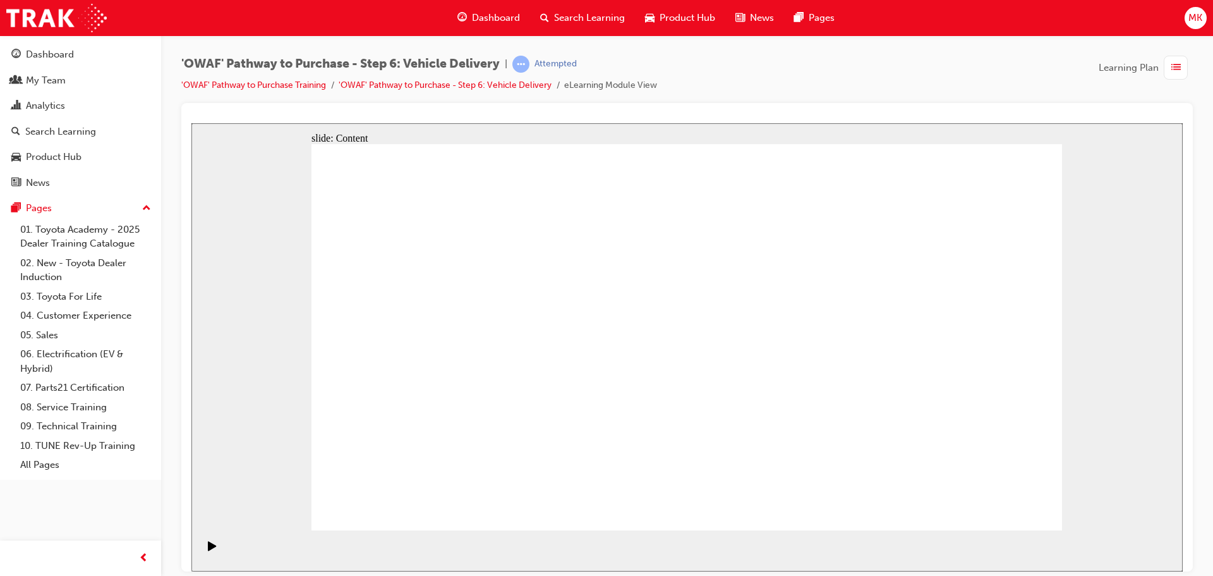
drag, startPoint x: 860, startPoint y: 452, endPoint x: 837, endPoint y: 460, distance: 24.0
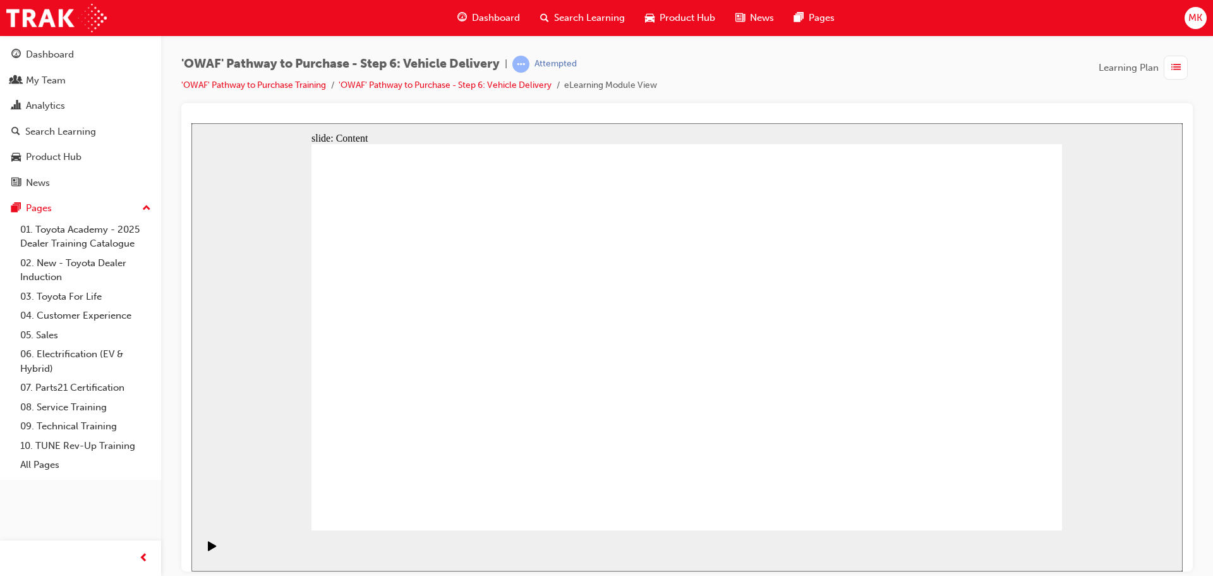
click at [1107, 334] on div "slide: Content Paperwork Preparation Paperwork Preparation Prior to vehicle del…" at bounding box center [686, 347] width 991 height 448
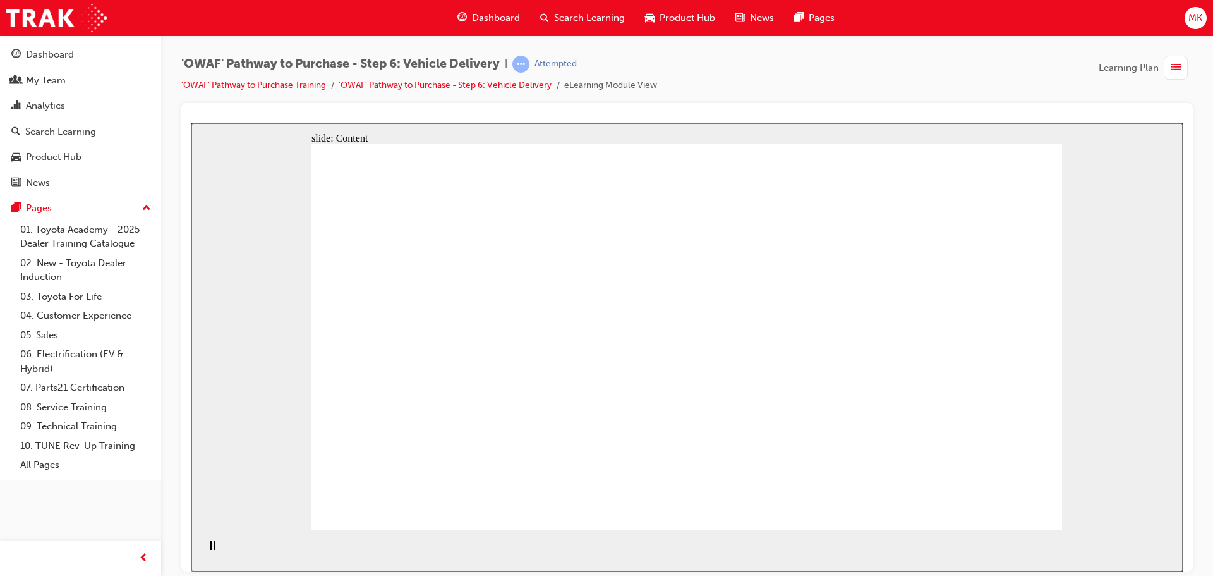
drag, startPoint x: 885, startPoint y: 350, endPoint x: 929, endPoint y: 349, distance: 44.2
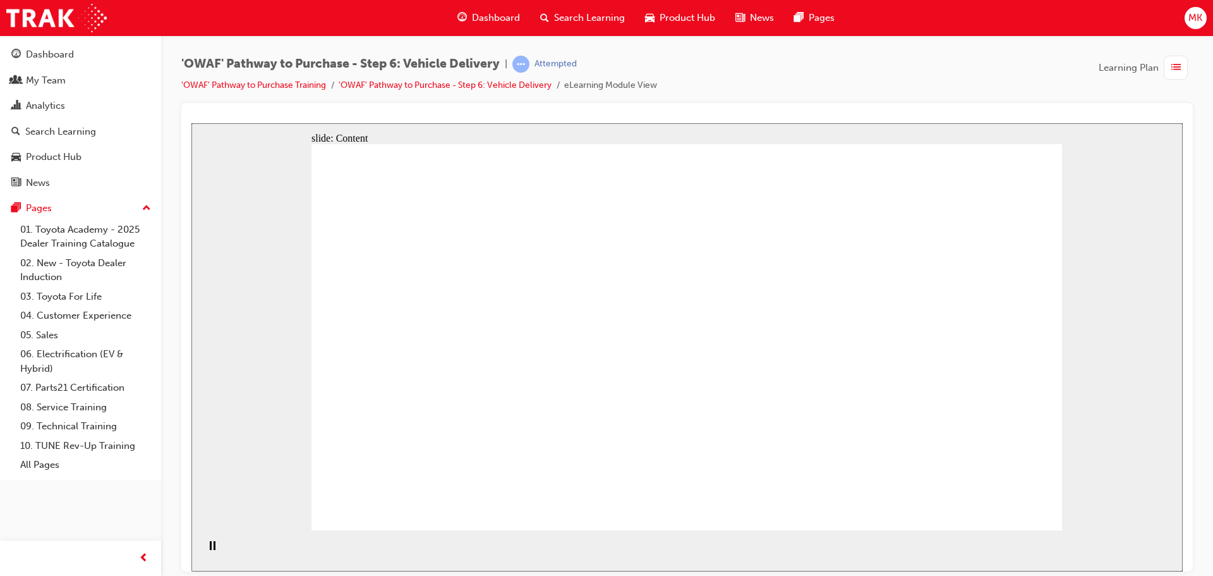
drag, startPoint x: 988, startPoint y: 492, endPoint x: 1001, endPoint y: 498, distance: 14.4
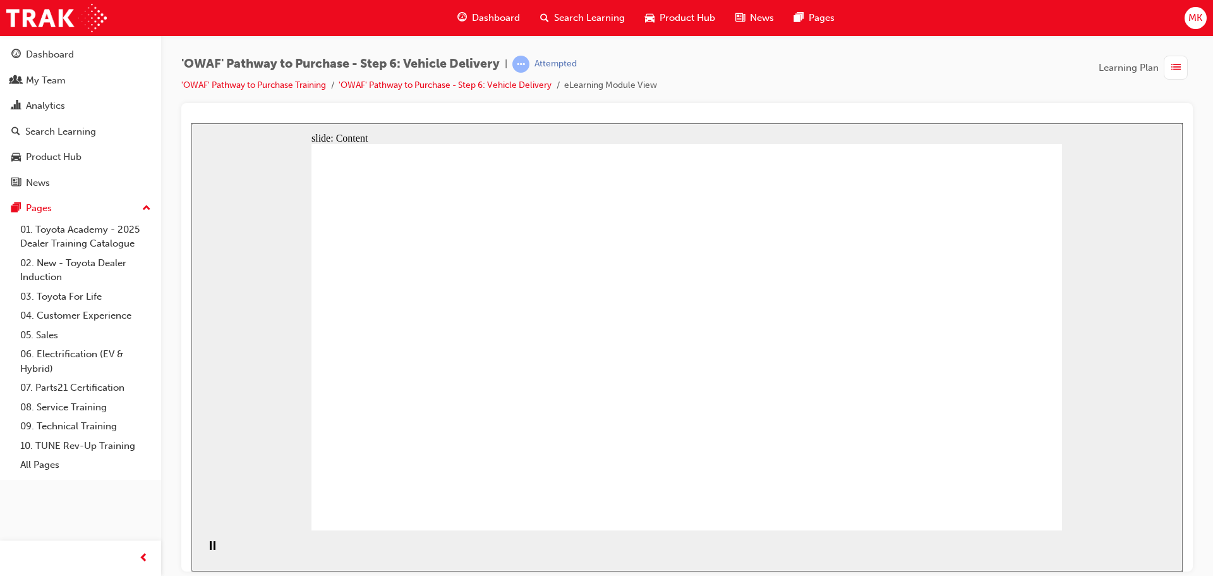
drag, startPoint x: 1032, startPoint y: 510, endPoint x: 1021, endPoint y: 504, distance: 13.3
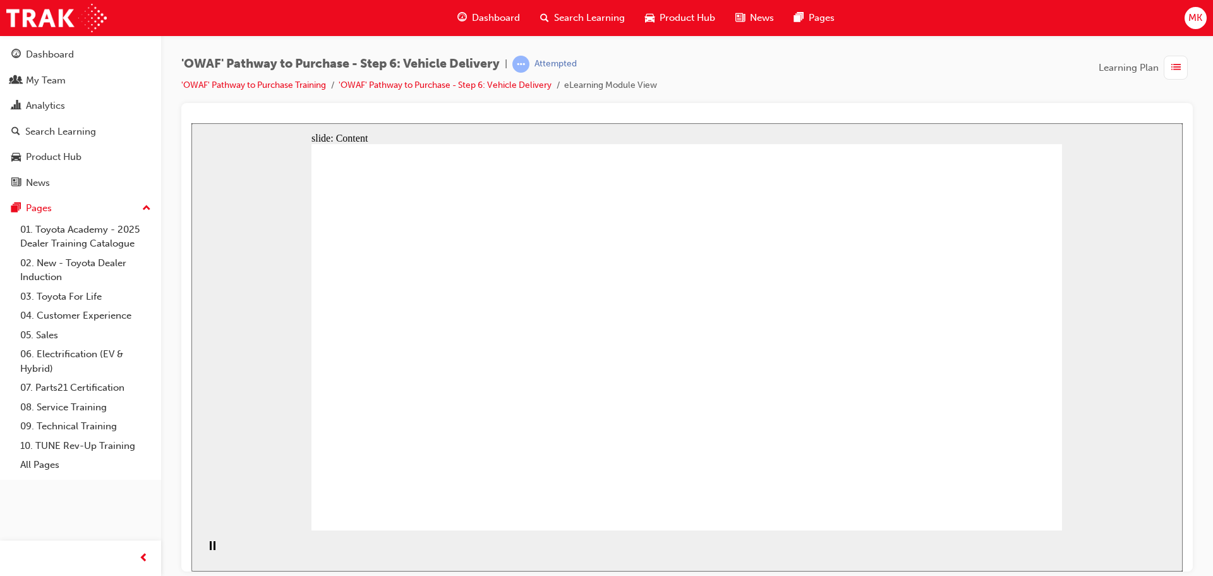
drag, startPoint x: 673, startPoint y: 408, endPoint x: 685, endPoint y: 409, distance: 11.4
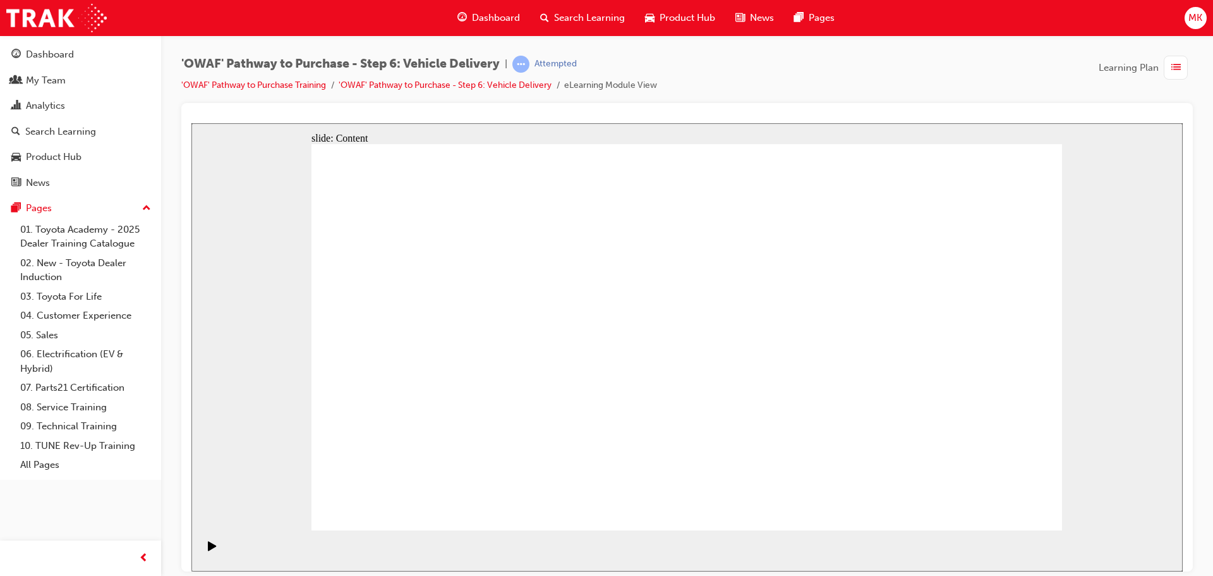
drag, startPoint x: 1003, startPoint y: 197, endPoint x: 999, endPoint y: 217, distance: 19.9
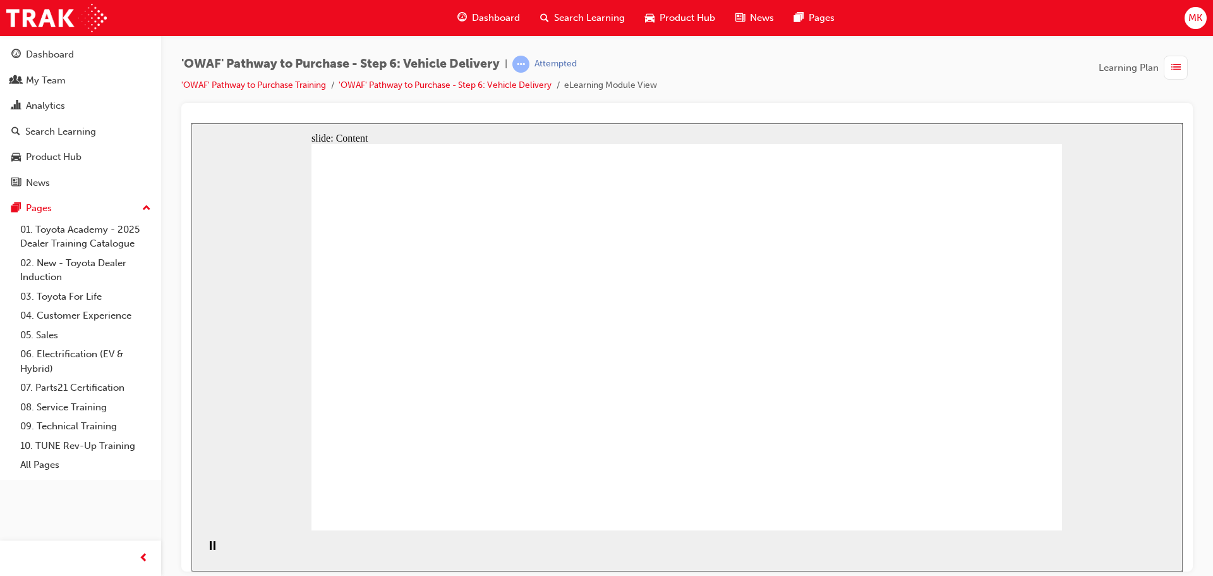
drag, startPoint x: 852, startPoint y: 396, endPoint x: 846, endPoint y: 393, distance: 6.8
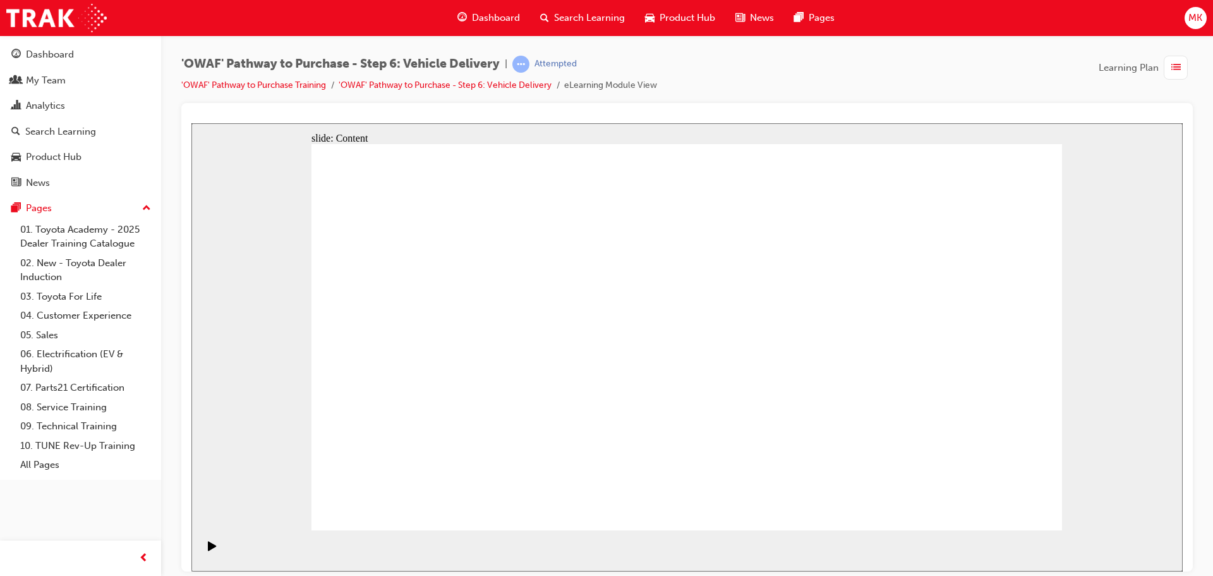
drag, startPoint x: 856, startPoint y: 399, endPoint x: 740, endPoint y: 423, distance: 118.6
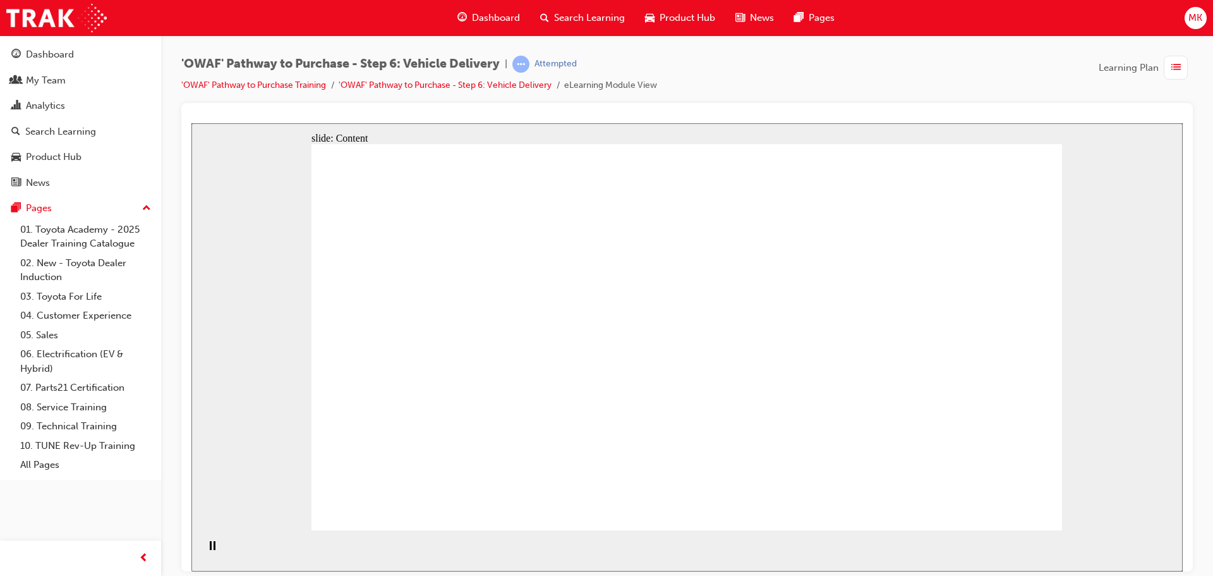
drag, startPoint x: 456, startPoint y: 257, endPoint x: 476, endPoint y: 257, distance: 19.6
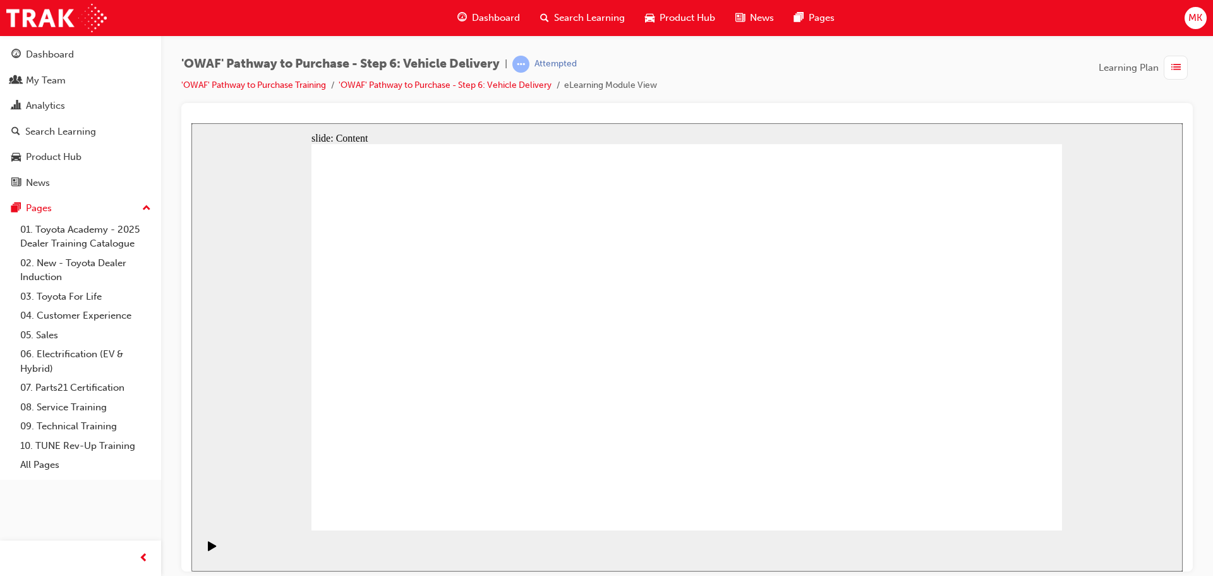
drag, startPoint x: 1029, startPoint y: 503, endPoint x: 1026, endPoint y: 492, distance: 11.8
drag, startPoint x: 463, startPoint y: 396, endPoint x: 498, endPoint y: 387, distance: 36.5
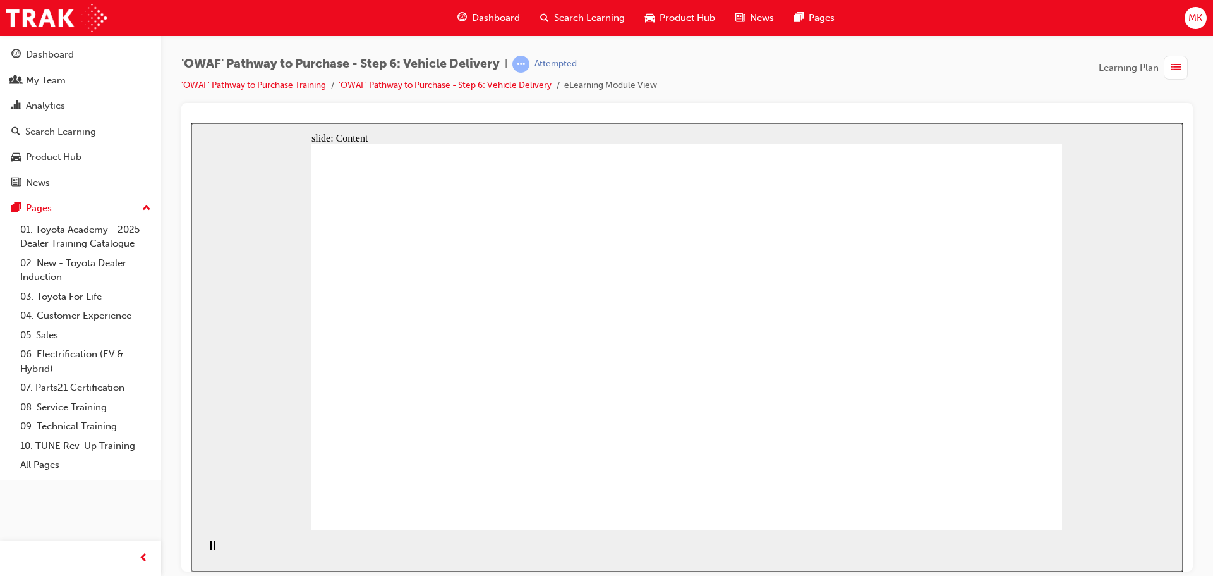
drag, startPoint x: 692, startPoint y: 389, endPoint x: 850, endPoint y: 372, distance: 159.4
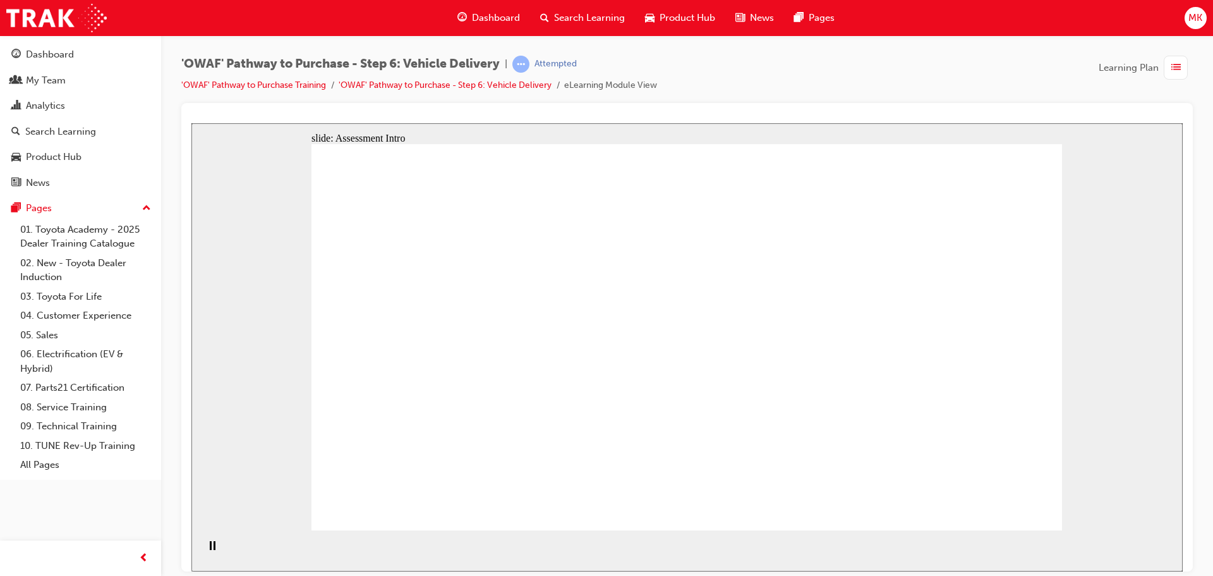
drag, startPoint x: 354, startPoint y: 312, endPoint x: 532, endPoint y: 334, distance: 179.5
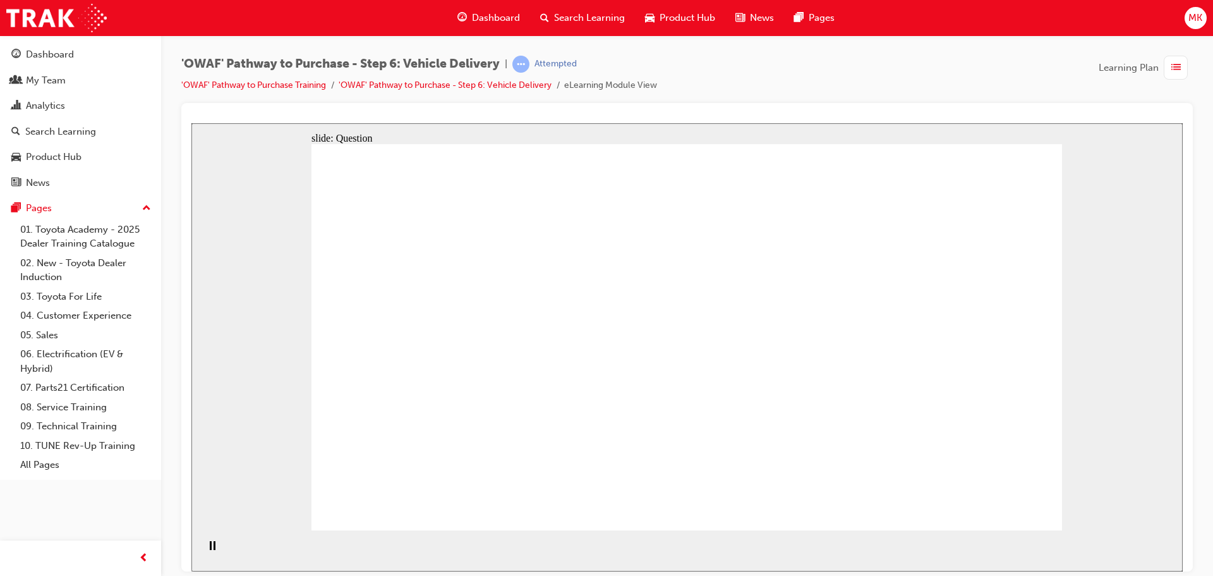
radio input "false"
radio input "true"
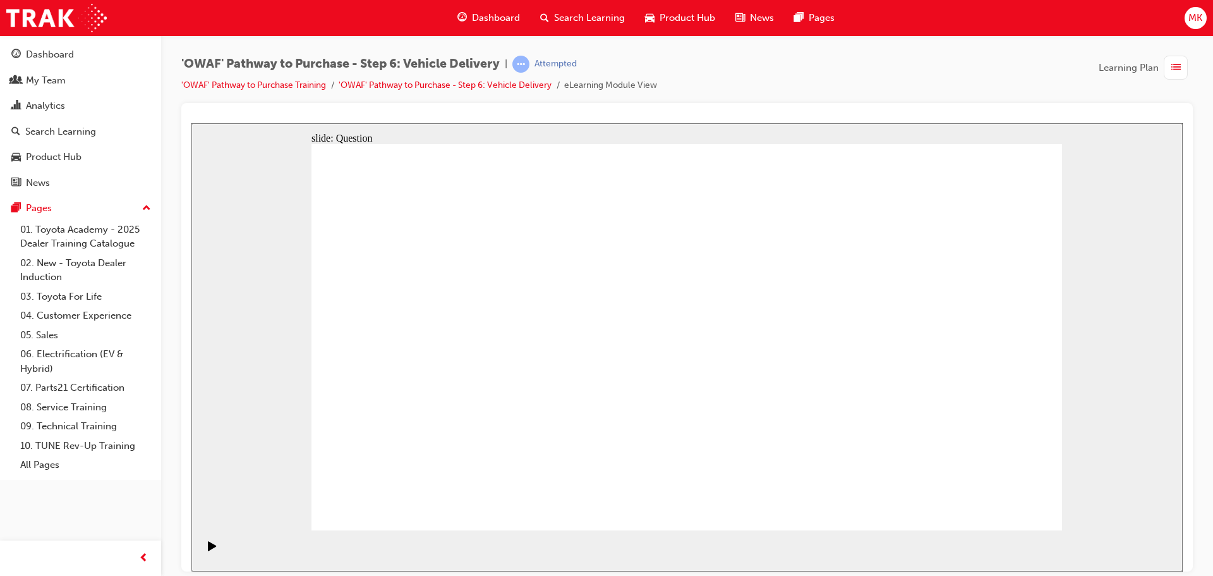
radio input "true"
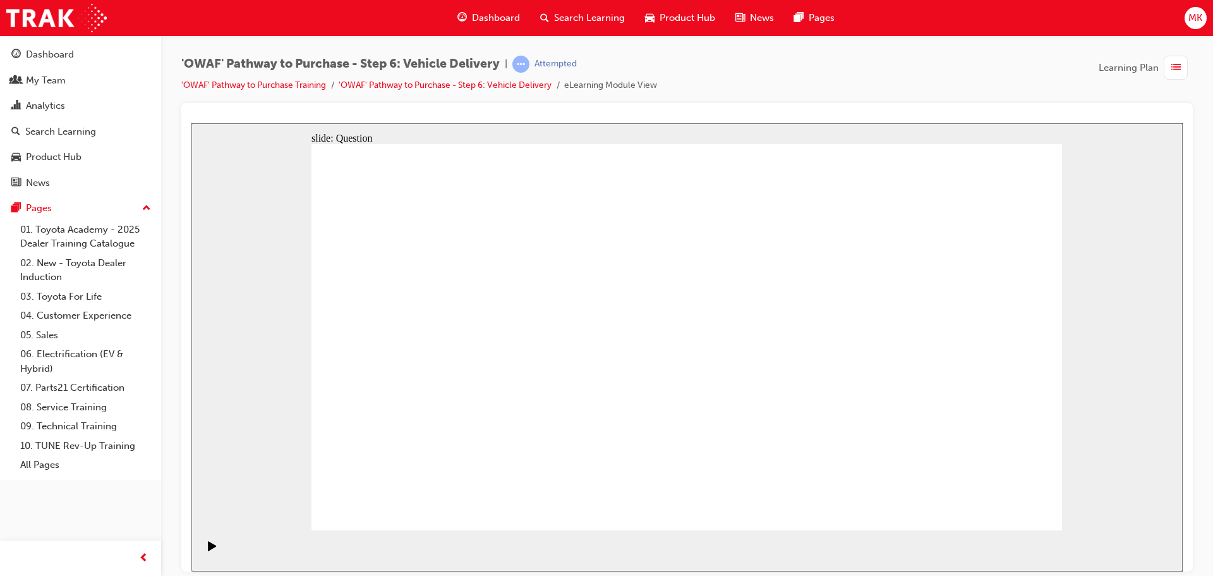
drag, startPoint x: 581, startPoint y: 417, endPoint x: 617, endPoint y: 306, distance: 116.5
drag, startPoint x: 704, startPoint y: 433, endPoint x: 819, endPoint y: 384, distance: 125.4
drag, startPoint x: 833, startPoint y: 413, endPoint x: 551, endPoint y: 333, distance: 293.0
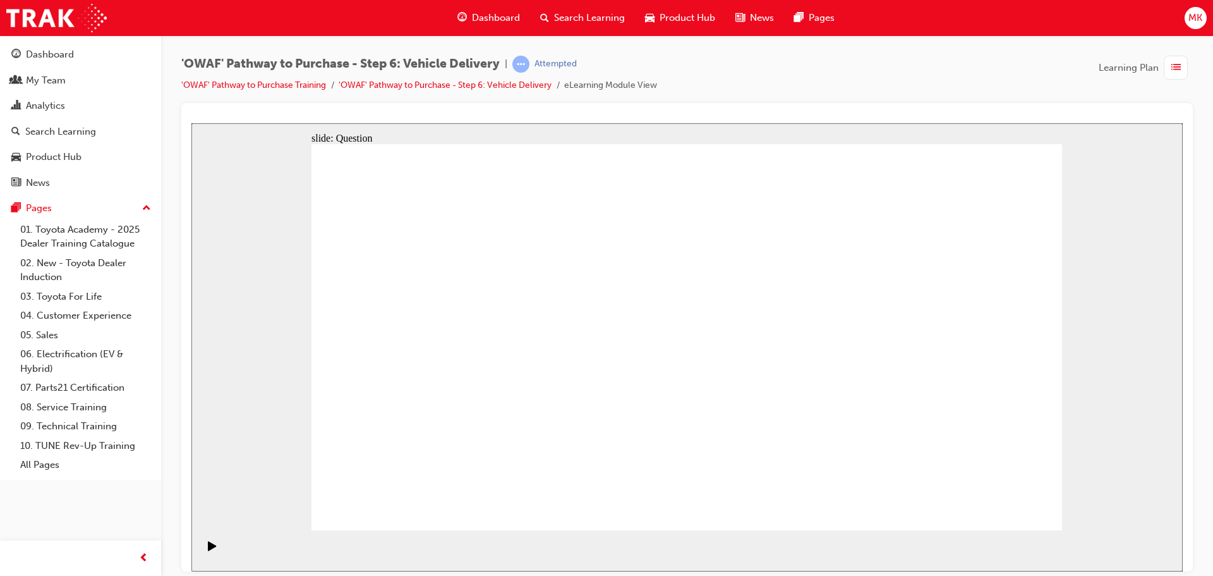
drag, startPoint x: 381, startPoint y: 393, endPoint x: 397, endPoint y: 396, distance: 16.7
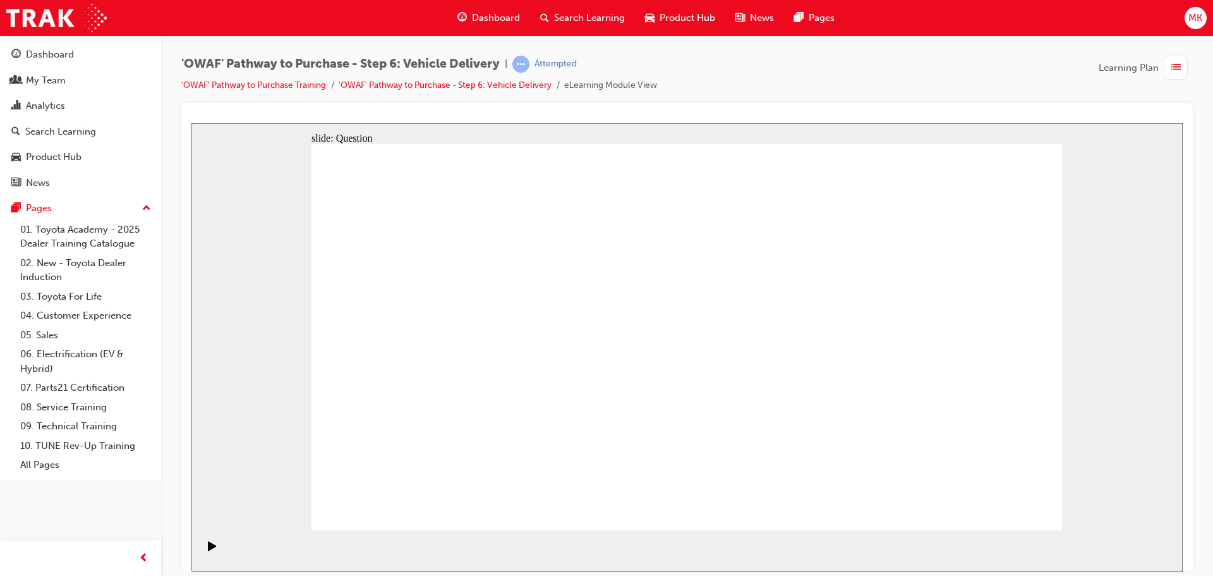
checkbox input "true"
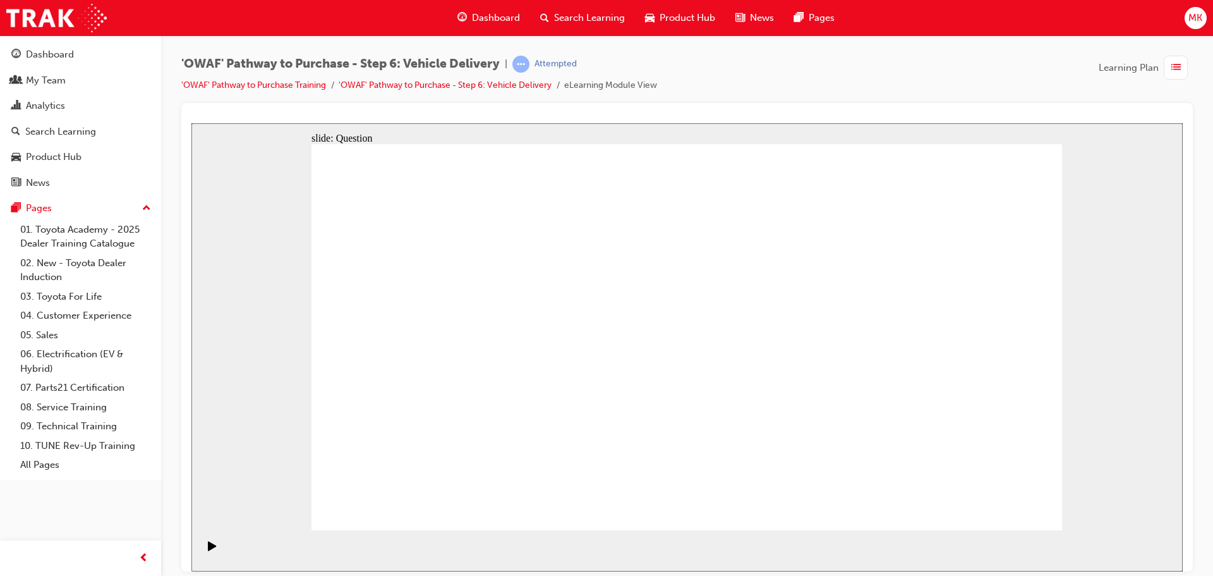
checkbox input "false"
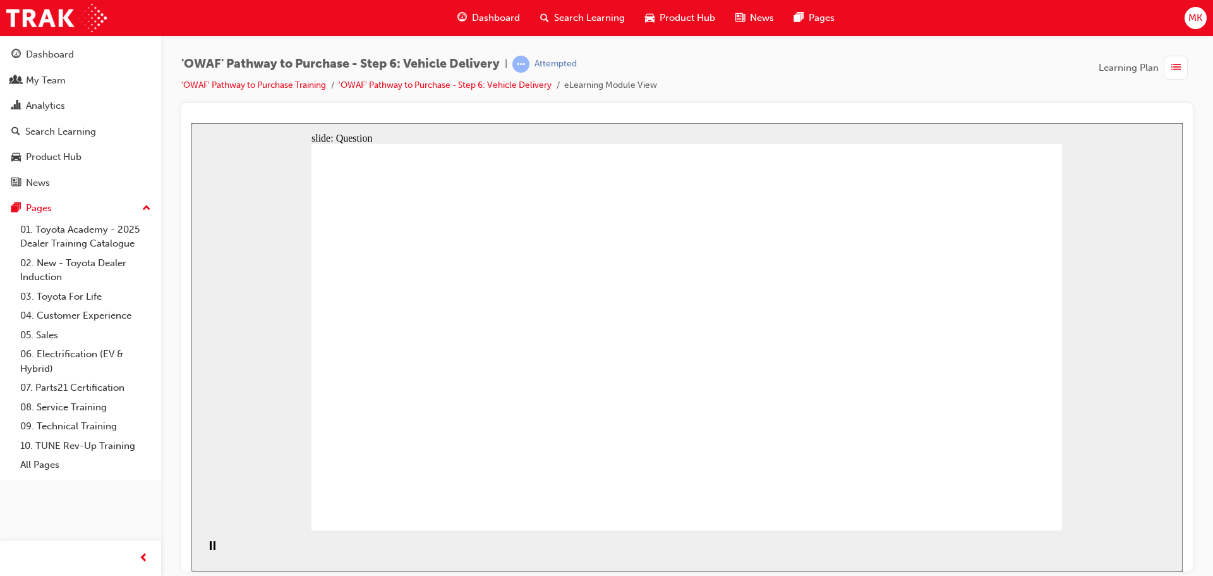
drag, startPoint x: 651, startPoint y: 176, endPoint x: 834, endPoint y: 186, distance: 182.9
drag, startPoint x: 954, startPoint y: 376, endPoint x: 440, endPoint y: 399, distance: 514.2
drag, startPoint x: 951, startPoint y: 354, endPoint x: 495, endPoint y: 408, distance: 459.4
drag, startPoint x: 960, startPoint y: 405, endPoint x: 727, endPoint y: 410, distance: 233.2
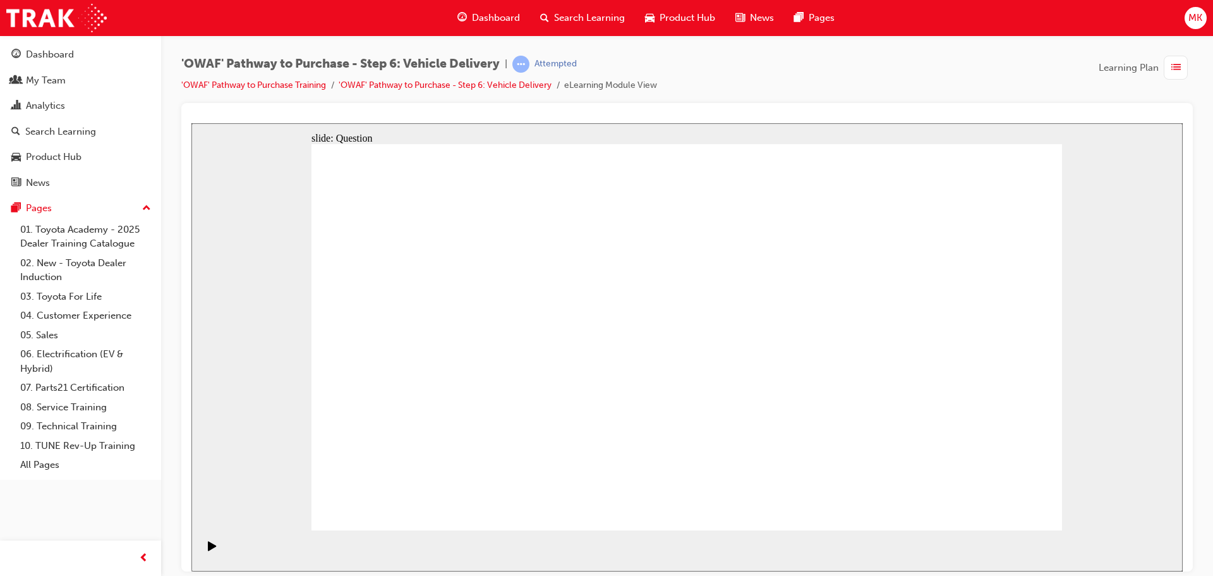
drag, startPoint x: 929, startPoint y: 341, endPoint x: 433, endPoint y: 380, distance: 497.6
drag, startPoint x: 988, startPoint y: 338, endPoint x: 529, endPoint y: 376, distance: 460.2
drag, startPoint x: 910, startPoint y: 353, endPoint x: 708, endPoint y: 361, distance: 202.4
drag, startPoint x: 933, startPoint y: 351, endPoint x: 432, endPoint y: 365, distance: 501.2
drag, startPoint x: 958, startPoint y: 348, endPoint x: 431, endPoint y: 364, distance: 527.2
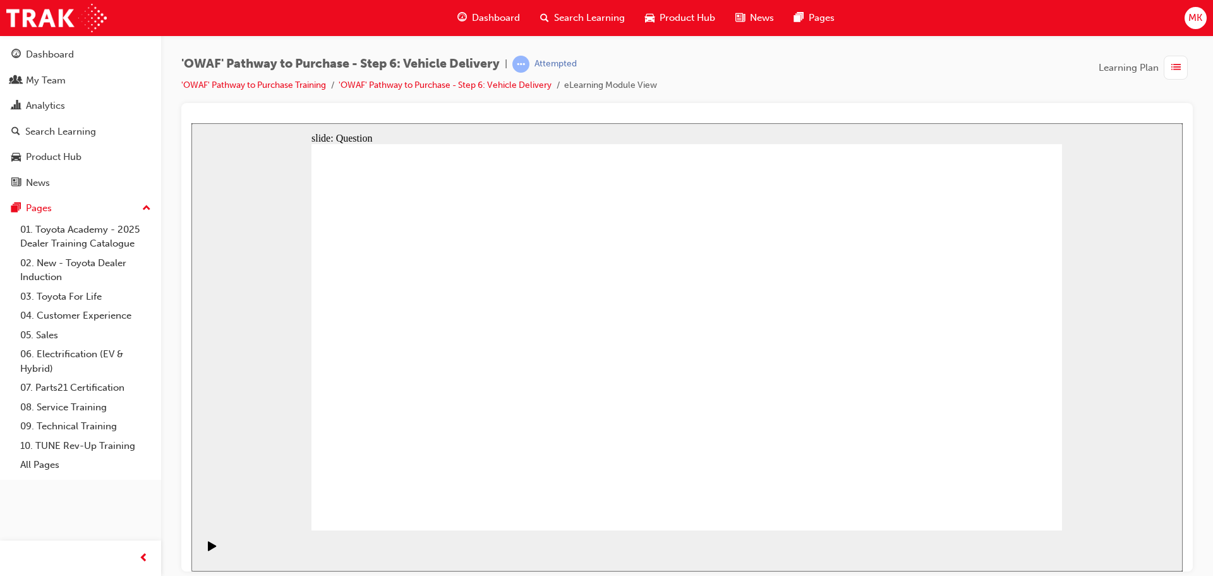
drag, startPoint x: 788, startPoint y: 306, endPoint x: 843, endPoint y: 316, distance: 55.3
radio input "true"
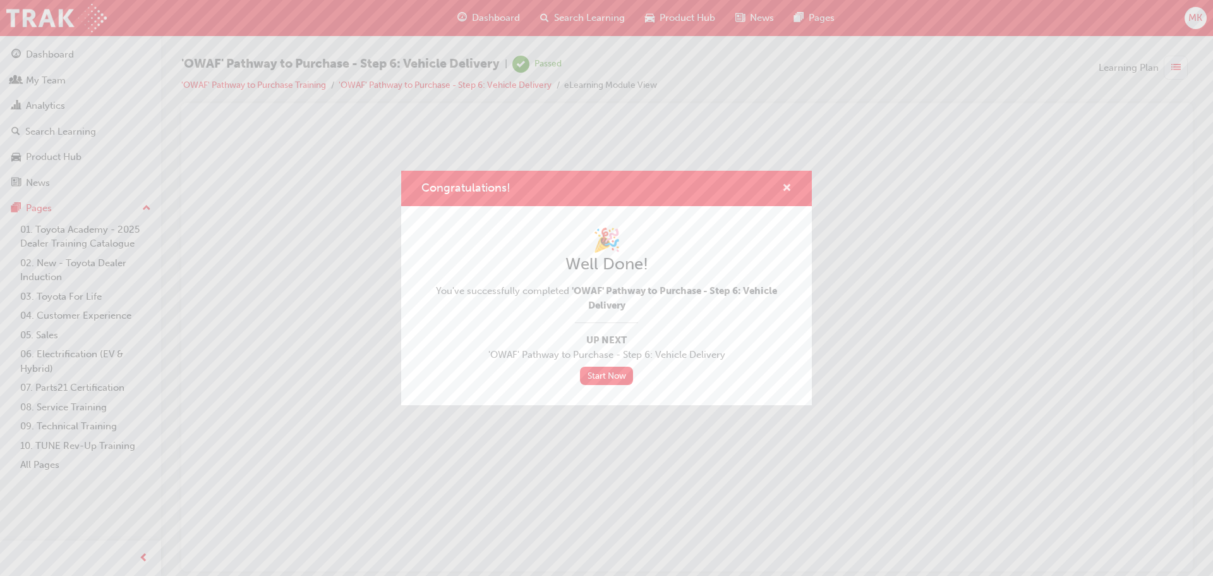
click at [787, 183] on span "cross-icon" at bounding box center [786, 188] width 9 height 11
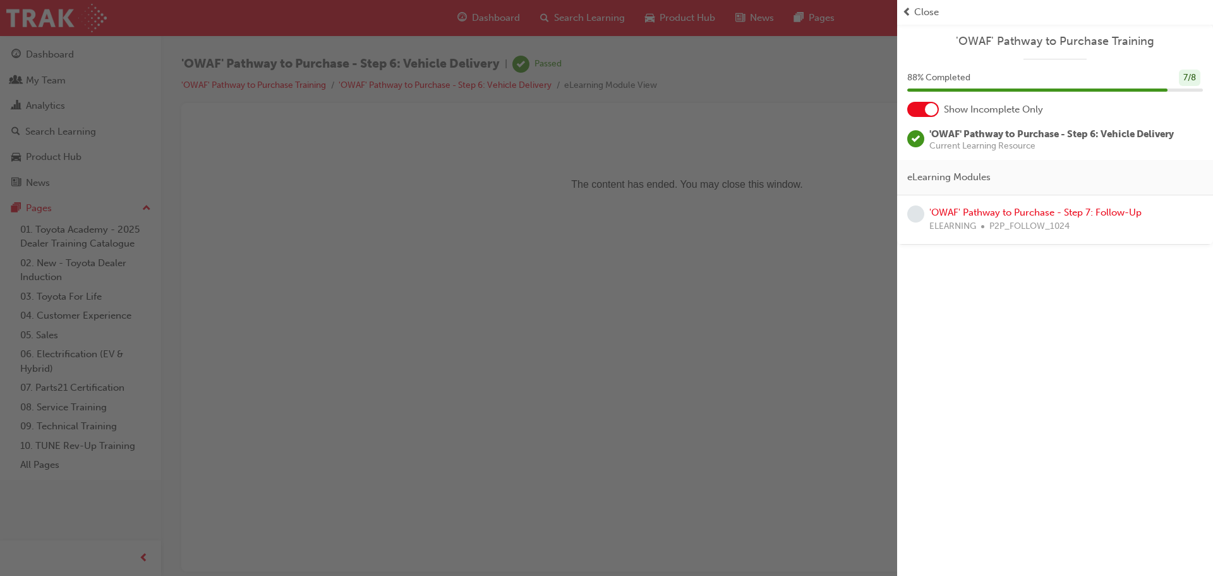
click at [931, 11] on span "Close" at bounding box center [926, 12] width 25 height 15
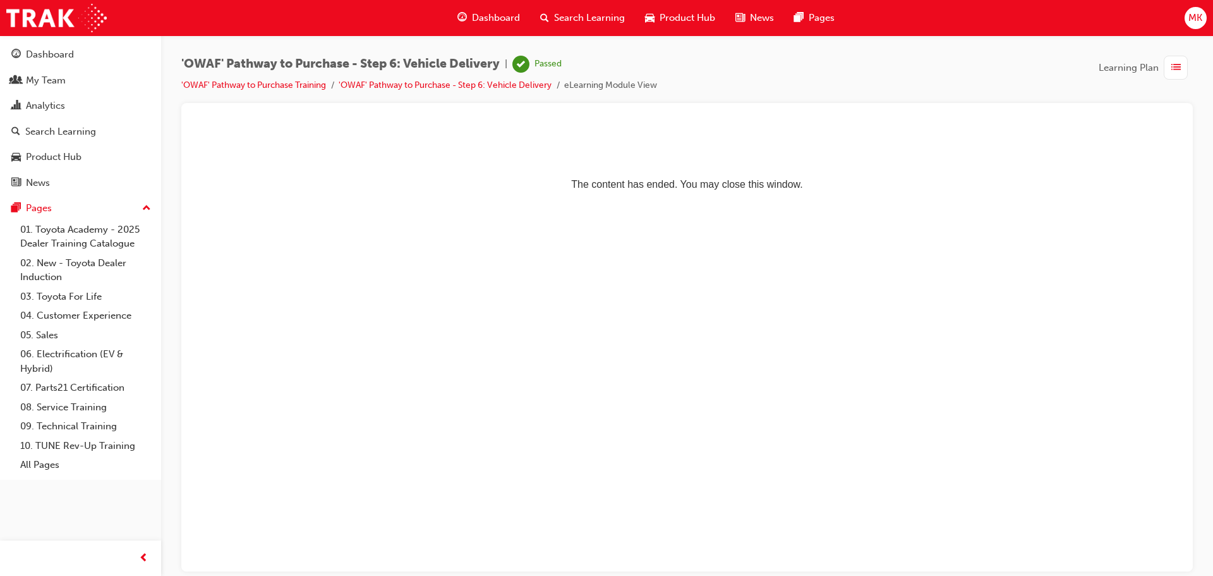
click at [491, 12] on span "Dashboard" at bounding box center [496, 18] width 48 height 15
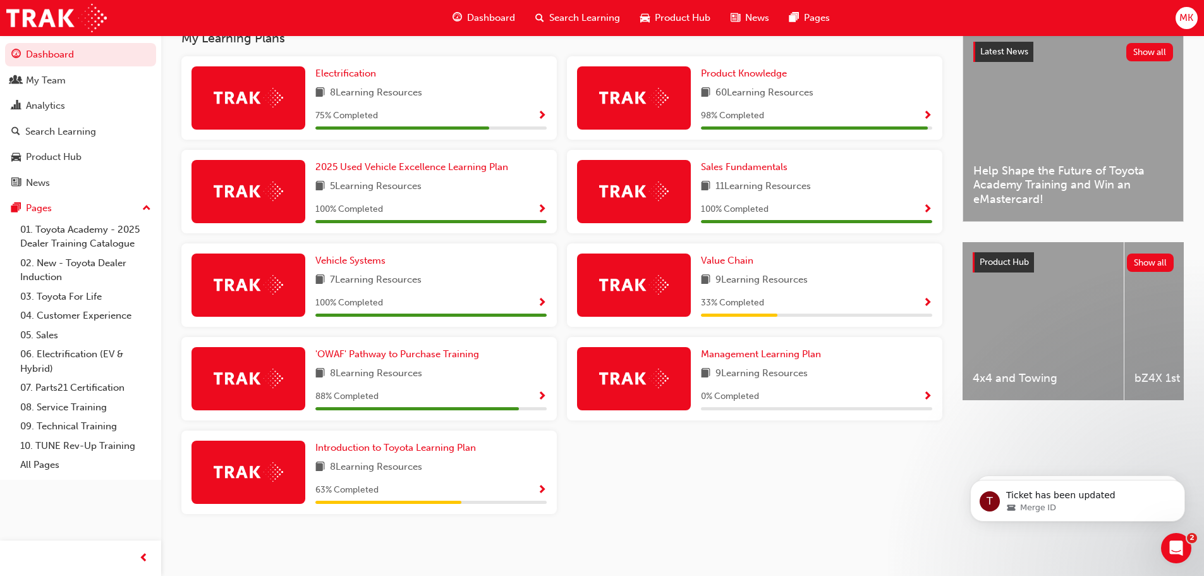
scroll to position [296, 0]
click at [438, 353] on span "'OWAF' Pathway to Purchase Training" at bounding box center [397, 353] width 164 height 11
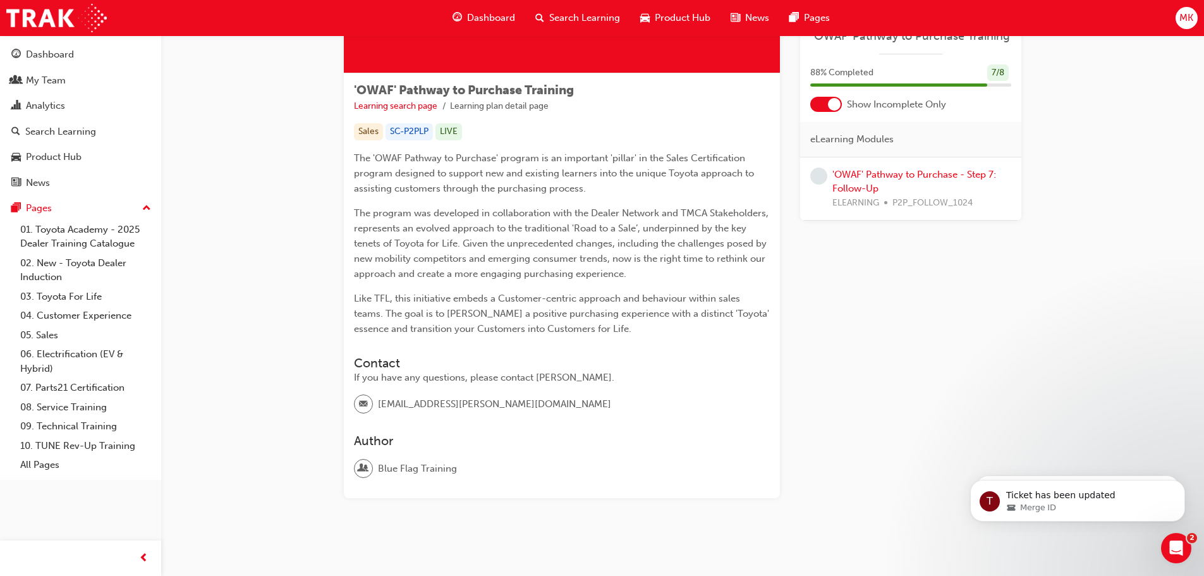
scroll to position [196, 0]
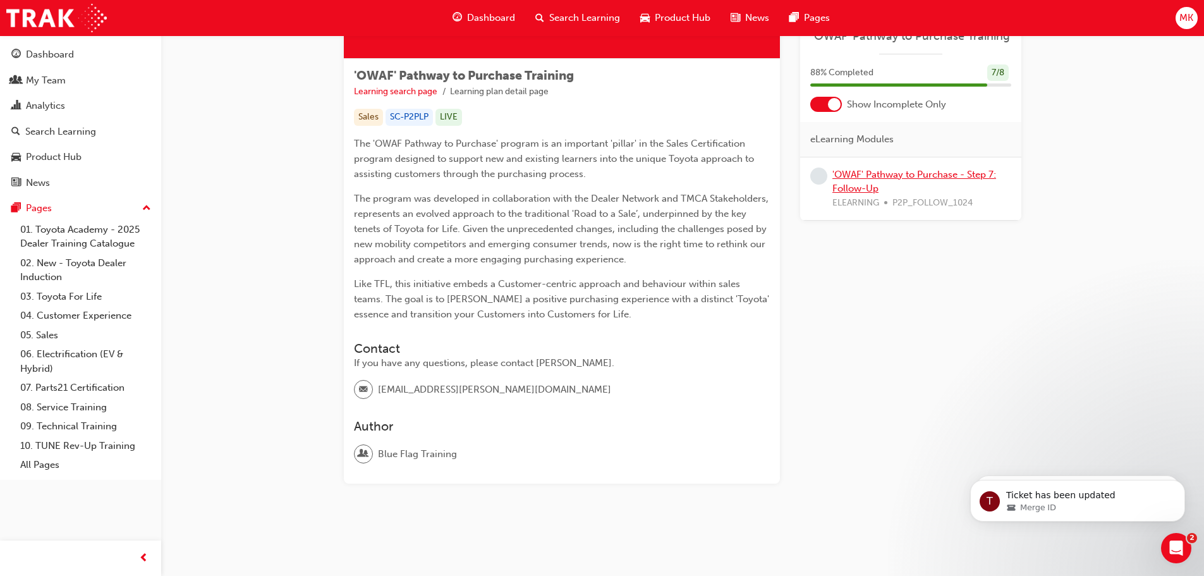
click at [955, 171] on link "'OWAF' Pathway to Purchase - Step 7: Follow-Up" at bounding box center [914, 182] width 164 height 26
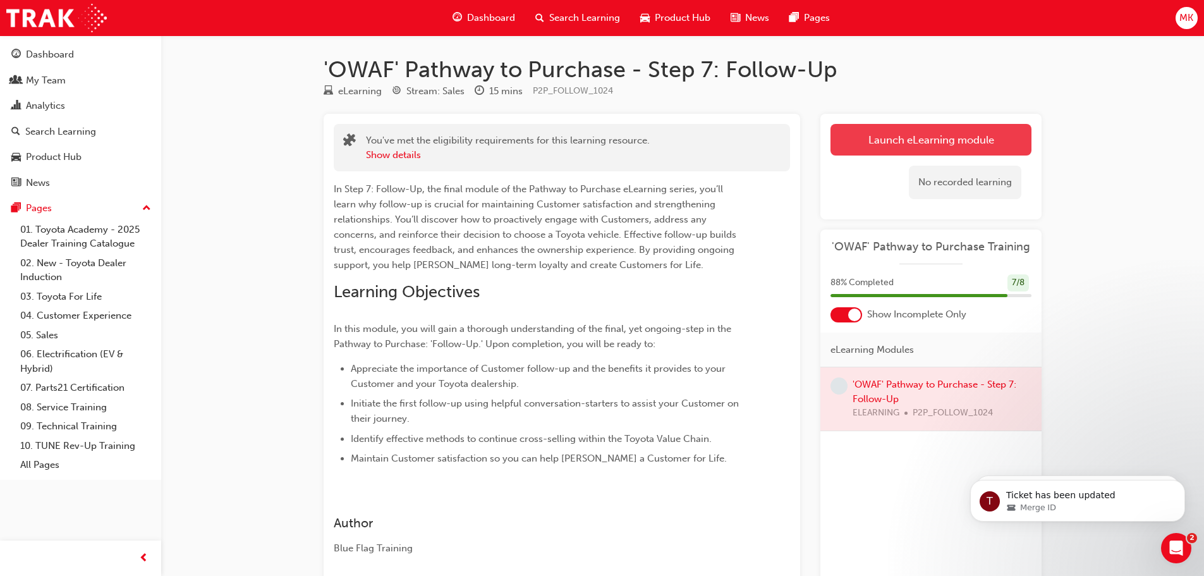
click at [977, 137] on link "Launch eLearning module" at bounding box center [930, 140] width 201 height 32
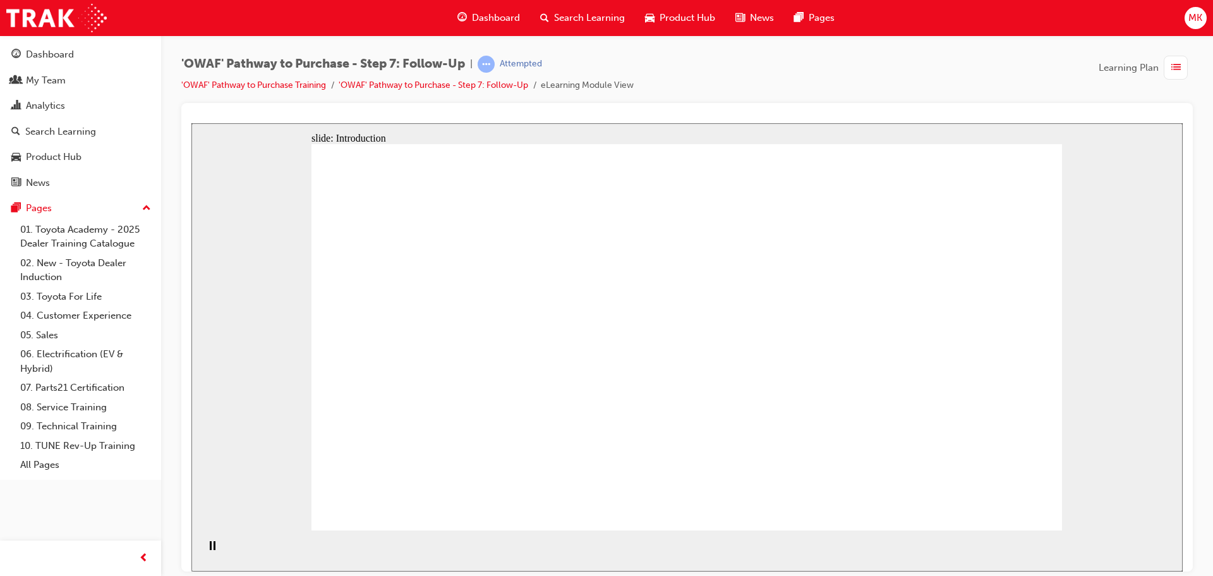
drag, startPoint x: 687, startPoint y: 227, endPoint x: 759, endPoint y: 324, distance: 120.7
drag, startPoint x: 771, startPoint y: 418, endPoint x: 790, endPoint y: 406, distance: 22.1
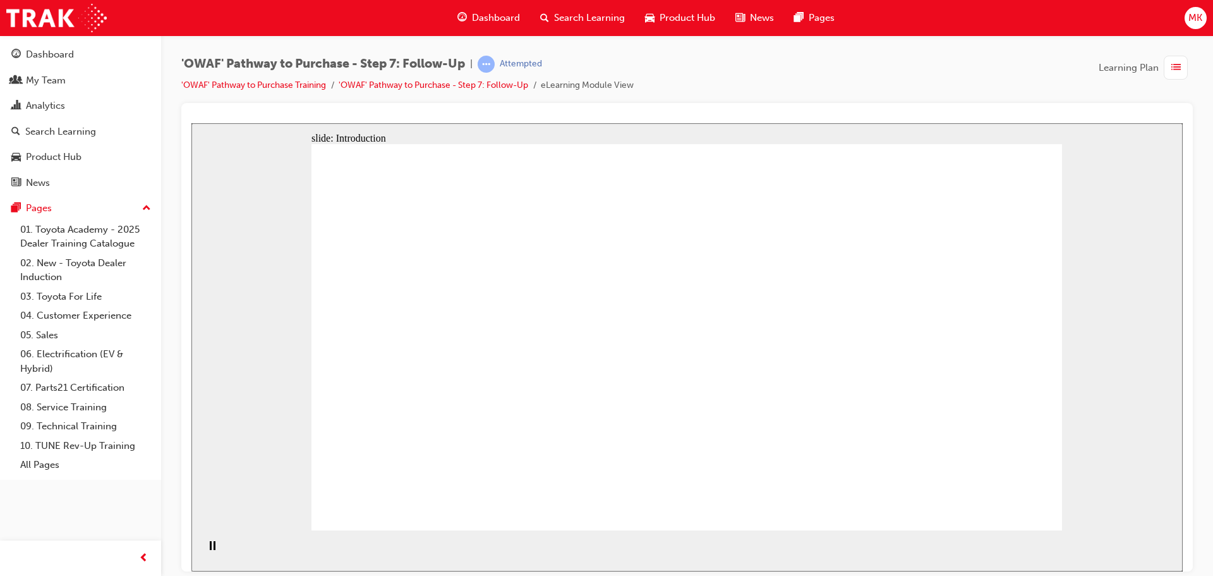
drag, startPoint x: 739, startPoint y: 224, endPoint x: 885, endPoint y: 401, distance: 229.3
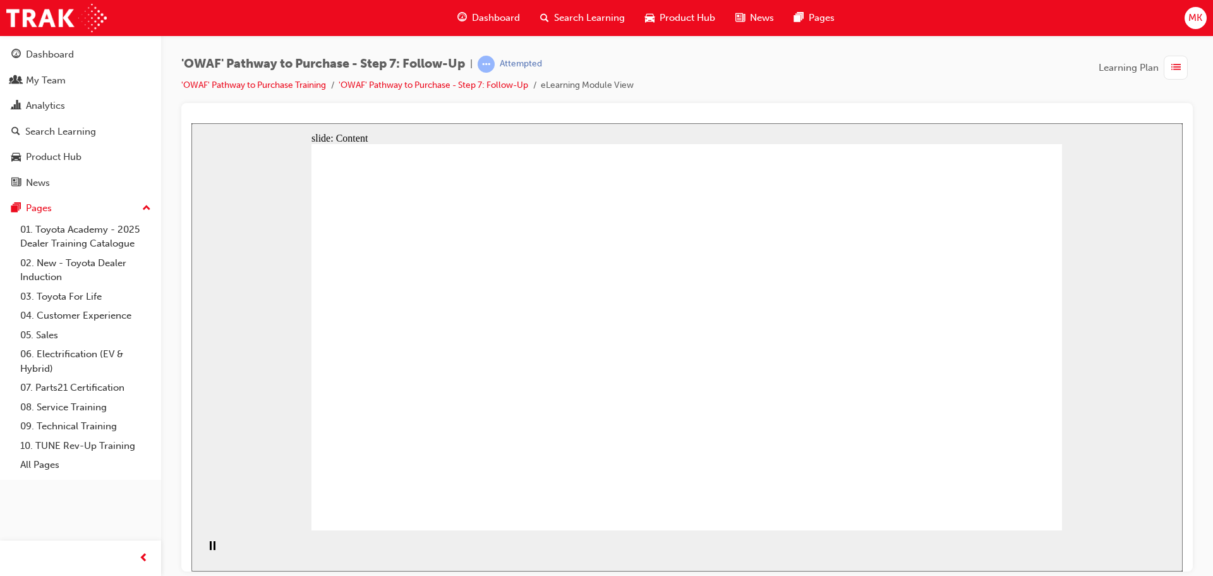
drag, startPoint x: 996, startPoint y: 513, endPoint x: 996, endPoint y: 505, distance: 8.2
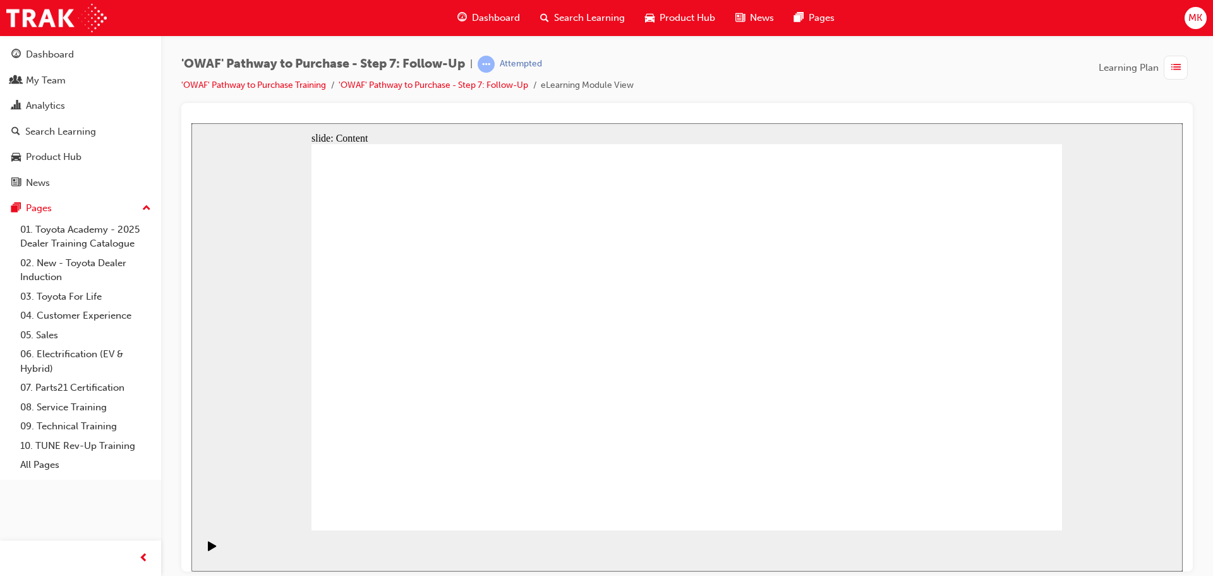
drag, startPoint x: 746, startPoint y: 177, endPoint x: 775, endPoint y: 242, distance: 71.5
drag, startPoint x: 778, startPoint y: 257, endPoint x: 861, endPoint y: 340, distance: 117.9
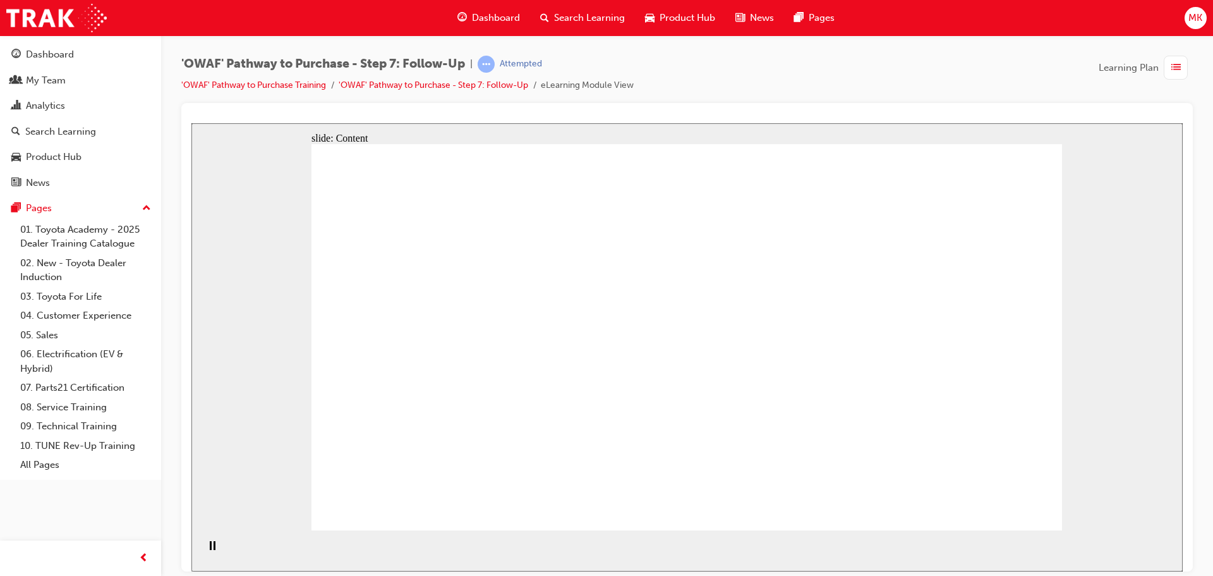
drag, startPoint x: 1007, startPoint y: 354, endPoint x: 984, endPoint y: 367, distance: 26.3
